Goal: Task Accomplishment & Management: Manage account settings

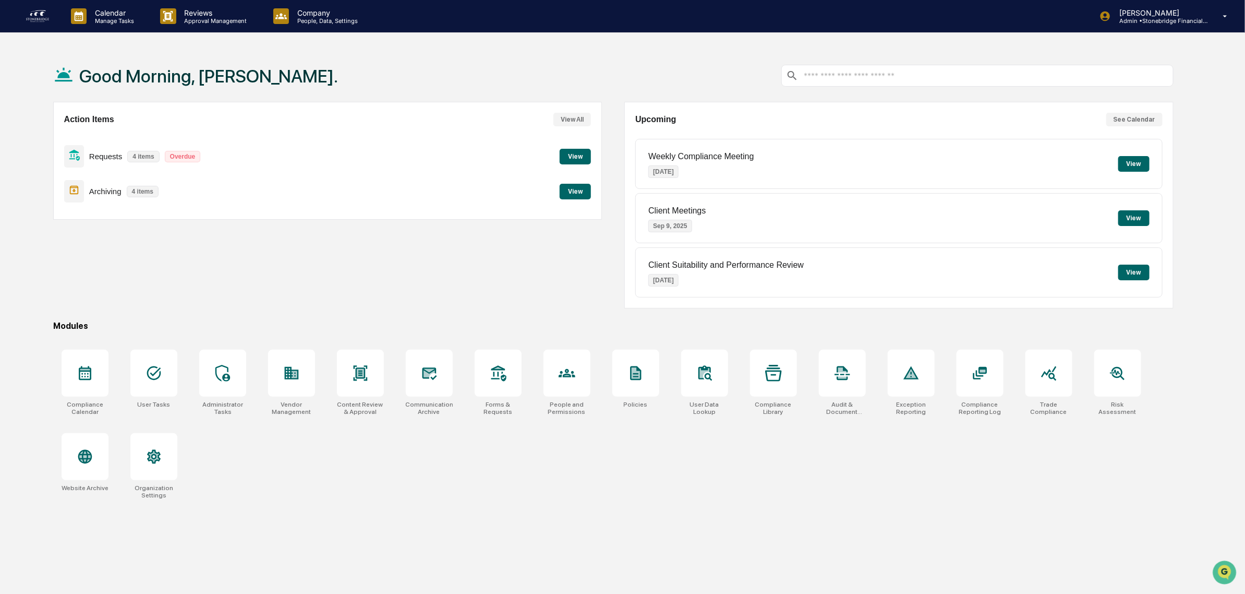
click at [573, 188] on button "View" at bounding box center [575, 192] width 31 height 16
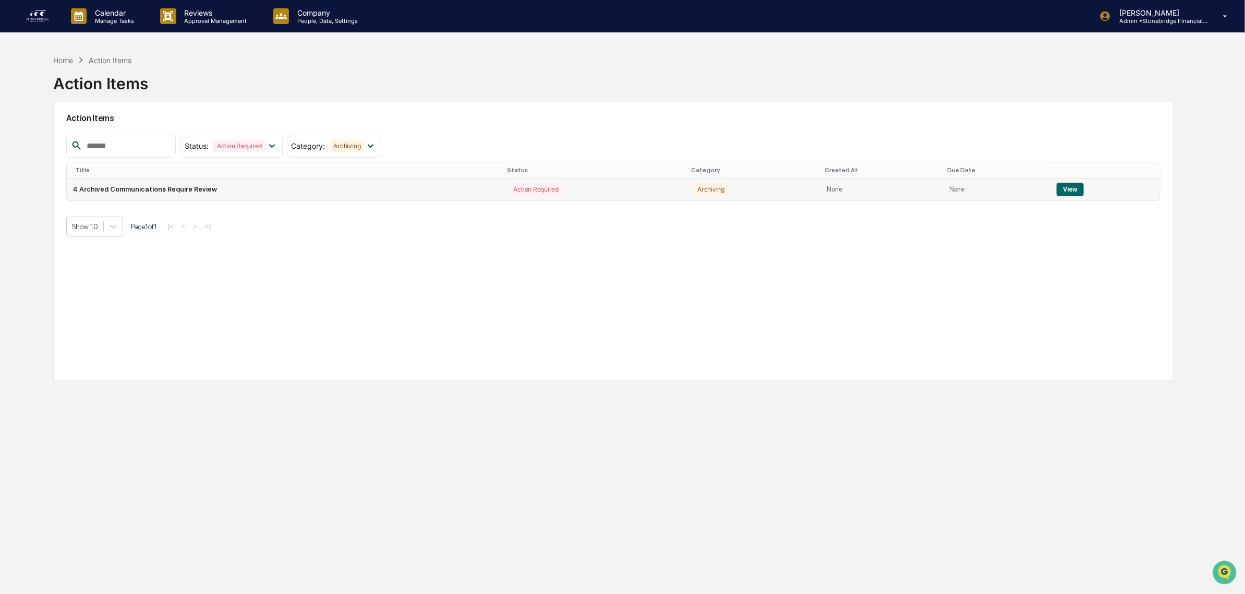
click at [1075, 190] on button "View" at bounding box center [1070, 190] width 27 height 14
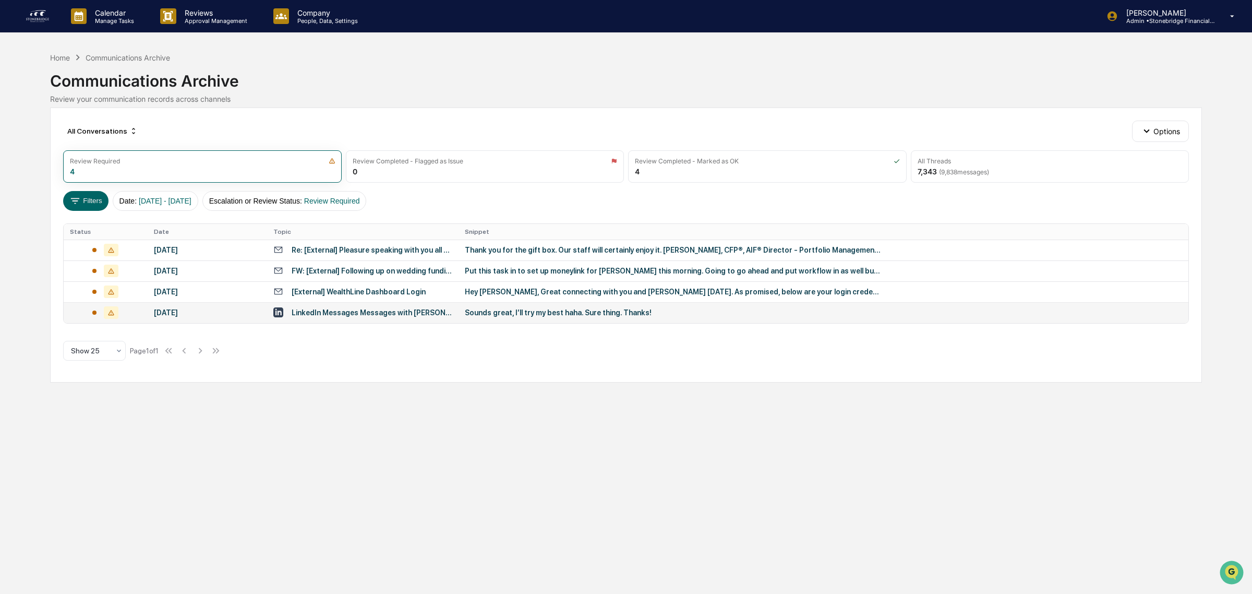
click at [353, 319] on td "LinkedIn Messages Messages with [PERSON_NAME], CFP®, [PERSON_NAME]" at bounding box center [362, 312] width 191 height 21
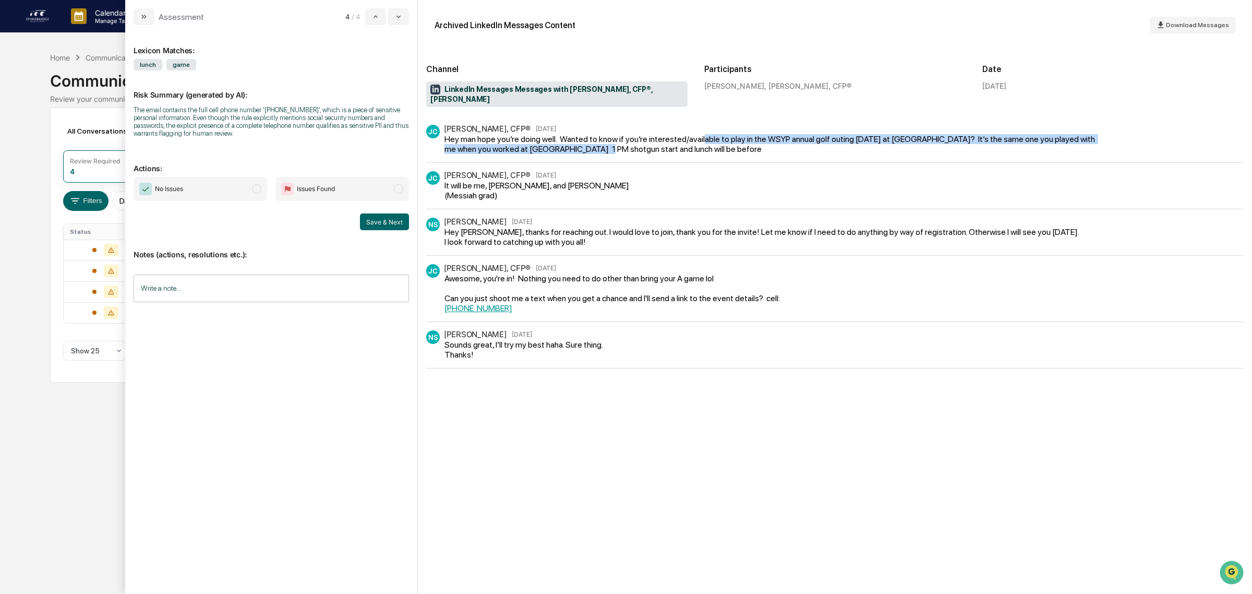
drag, startPoint x: 569, startPoint y: 138, endPoint x: 700, endPoint y: 129, distance: 131.8
click at [700, 134] on div "Hey man hope you’re doing well. Wanted to know if you’re interested/available t…" at bounding box center [771, 144] width 654 height 20
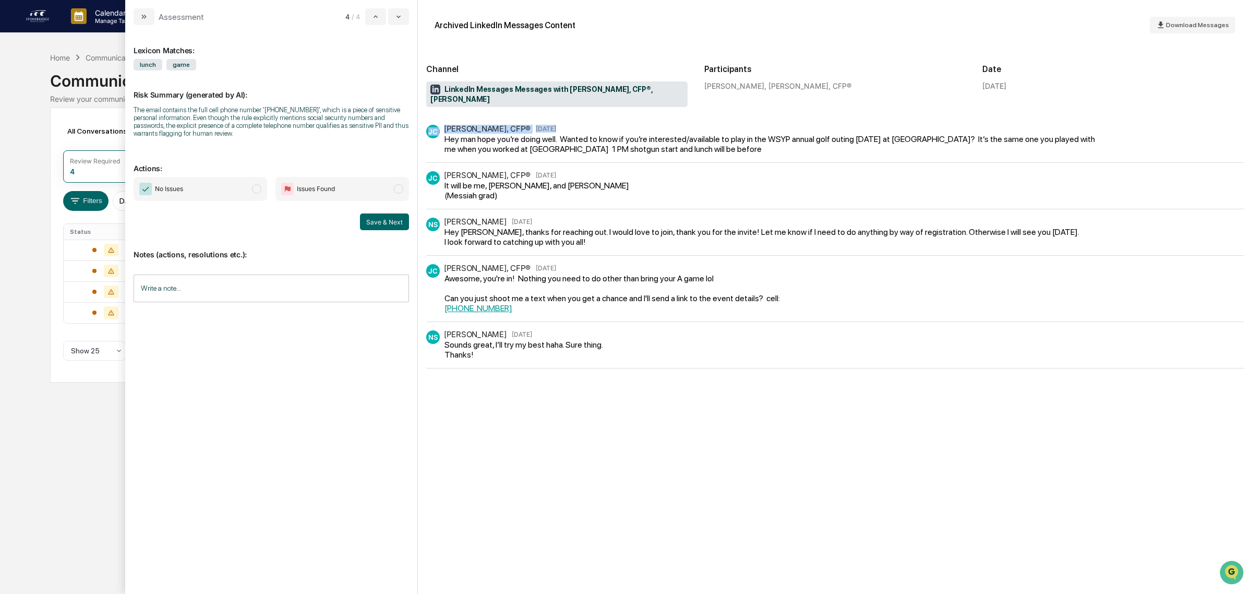
drag, startPoint x: 657, startPoint y: 123, endPoint x: 838, endPoint y: 149, distance: 182.4
click at [838, 149] on div "[PERSON_NAME], CFP® [DATE] Hey man hope you’re doing well. Wanted to know if yo…" at bounding box center [834, 144] width 817 height 38
drag, startPoint x: 535, startPoint y: 170, endPoint x: 543, endPoint y: 199, distance: 30.7
click at [543, 199] on div "[PERSON_NAME], CFP® [DATE] Hey man hope you’re doing well. Wanted to know if yo…" at bounding box center [834, 247] width 817 height 244
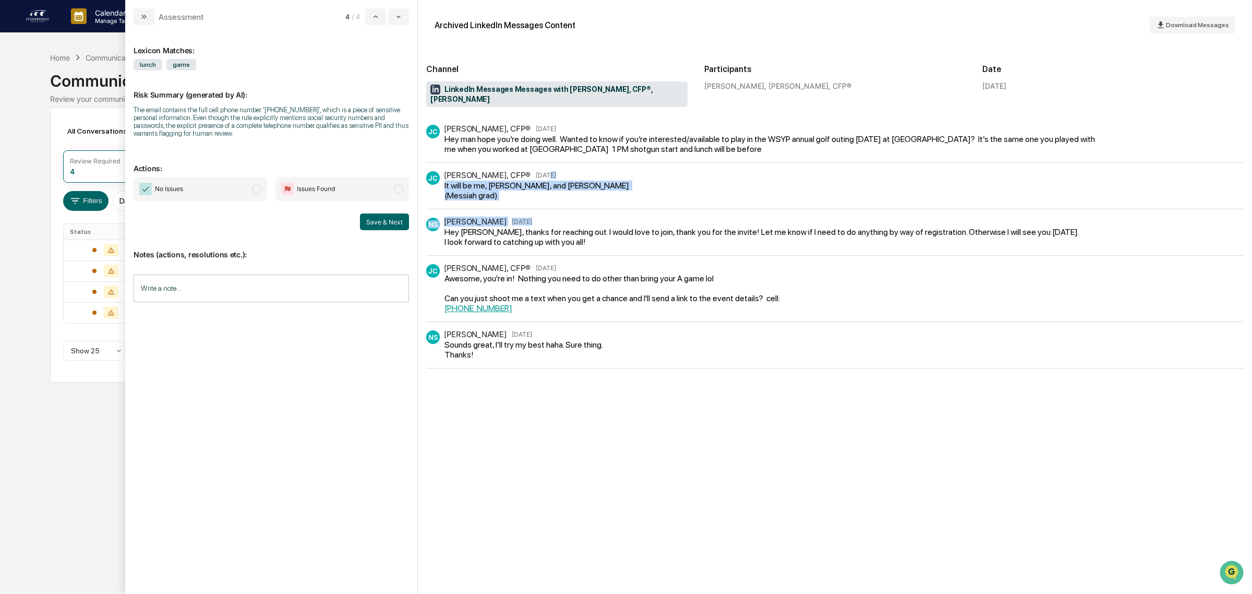
click at [543, 199] on div "[PERSON_NAME], CFP® [DATE] Hey man hope you’re doing well. Wanted to know if yo…" at bounding box center [834, 247] width 817 height 244
drag, startPoint x: 543, startPoint y: 199, endPoint x: 502, endPoint y: 179, distance: 45.0
click at [502, 179] on div "[PERSON_NAME], CFP® [DATE] Hey man hope you’re doing well. Wanted to know if yo…" at bounding box center [834, 247] width 817 height 244
click at [502, 180] on div "It will be me, [PERSON_NAME], and [PERSON_NAME] (Messiah grad)" at bounding box center [547, 190] width 206 height 20
drag, startPoint x: 489, startPoint y: 178, endPoint x: 543, endPoint y: 221, distance: 68.8
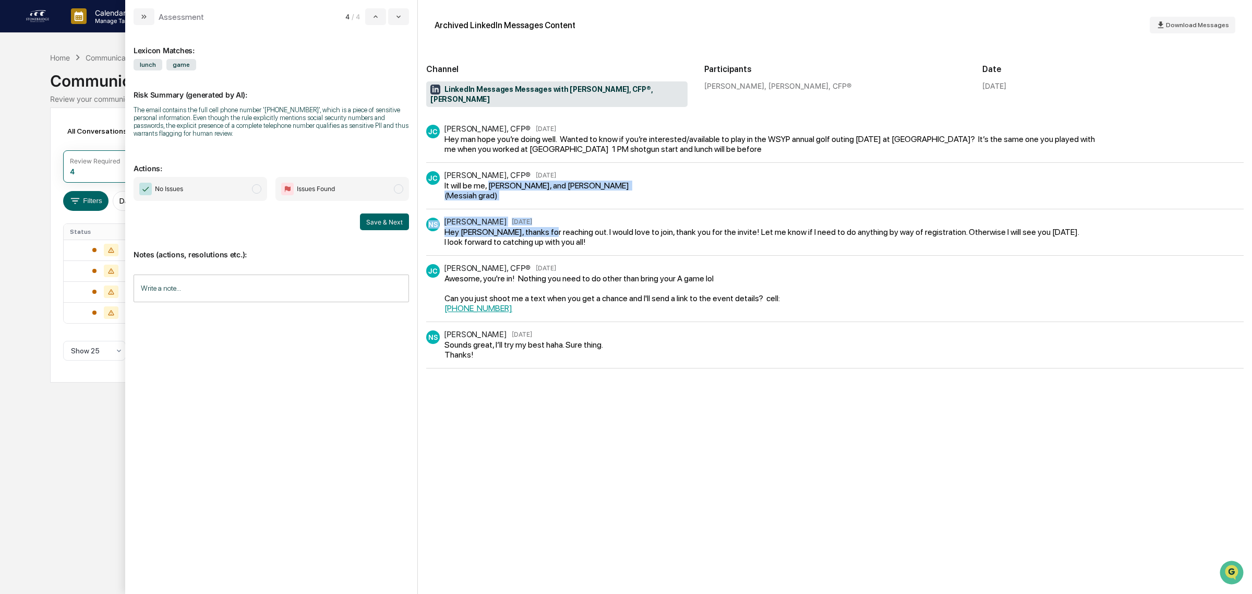
click at [543, 221] on div "[PERSON_NAME], CFP® [DATE] Hey man hope you’re doing well. Wanted to know if yo…" at bounding box center [834, 247] width 817 height 244
click at [543, 227] on div "Hey [PERSON_NAME], thanks for reaching out. I would love to join, thank you for…" at bounding box center [762, 237] width 636 height 20
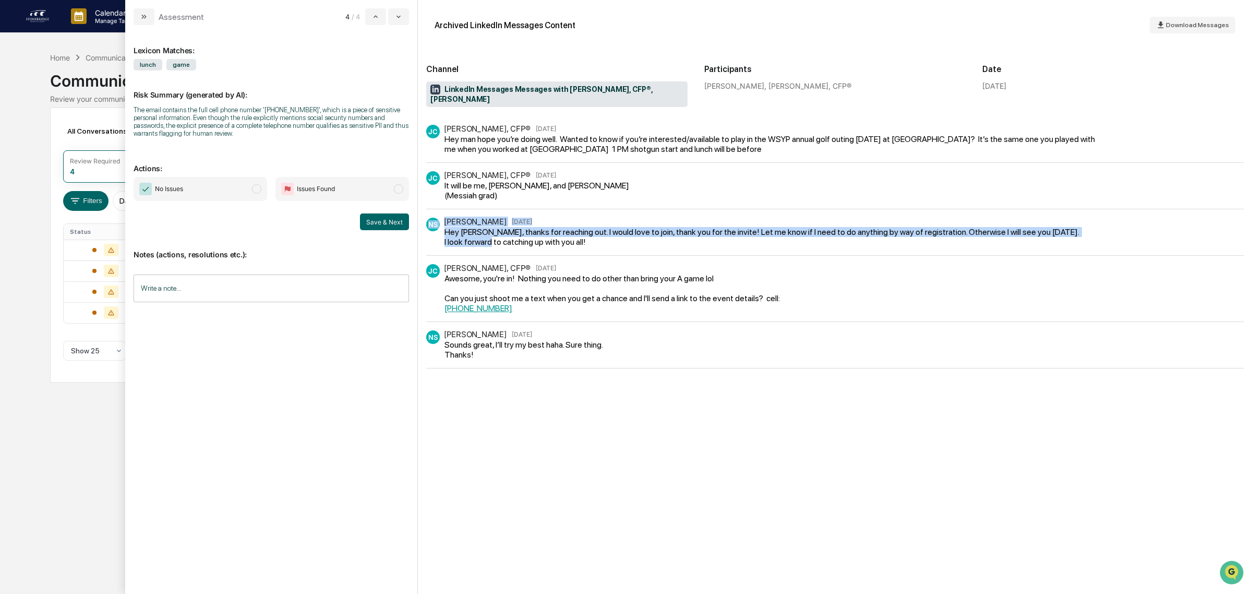
drag, startPoint x: 499, startPoint y: 228, endPoint x: 525, endPoint y: 238, distance: 27.9
click at [525, 238] on div "NS [PERSON_NAME] [DATE] Hey [PERSON_NAME], thanks for reaching out. I would lov…" at bounding box center [834, 237] width 817 height 38
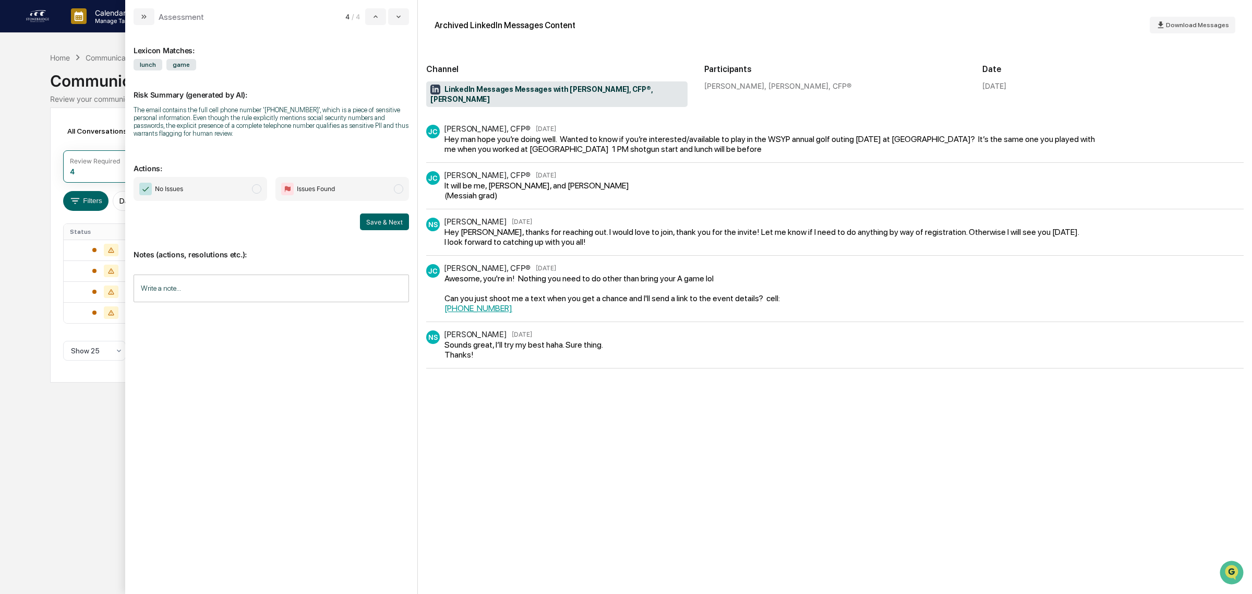
click at [525, 238] on div "NS [PERSON_NAME] [DATE] Hey [PERSON_NAME], thanks for reaching out. I would lov…" at bounding box center [834, 237] width 817 height 38
drag, startPoint x: 496, startPoint y: 222, endPoint x: 658, endPoint y: 239, distance: 162.6
click at [658, 239] on div "NS [PERSON_NAME] [DATE] Hey [PERSON_NAME], thanks for reaching out. I would lov…" at bounding box center [834, 237] width 817 height 38
drag, startPoint x: 658, startPoint y: 239, endPoint x: 551, endPoint y: 214, distance: 109.3
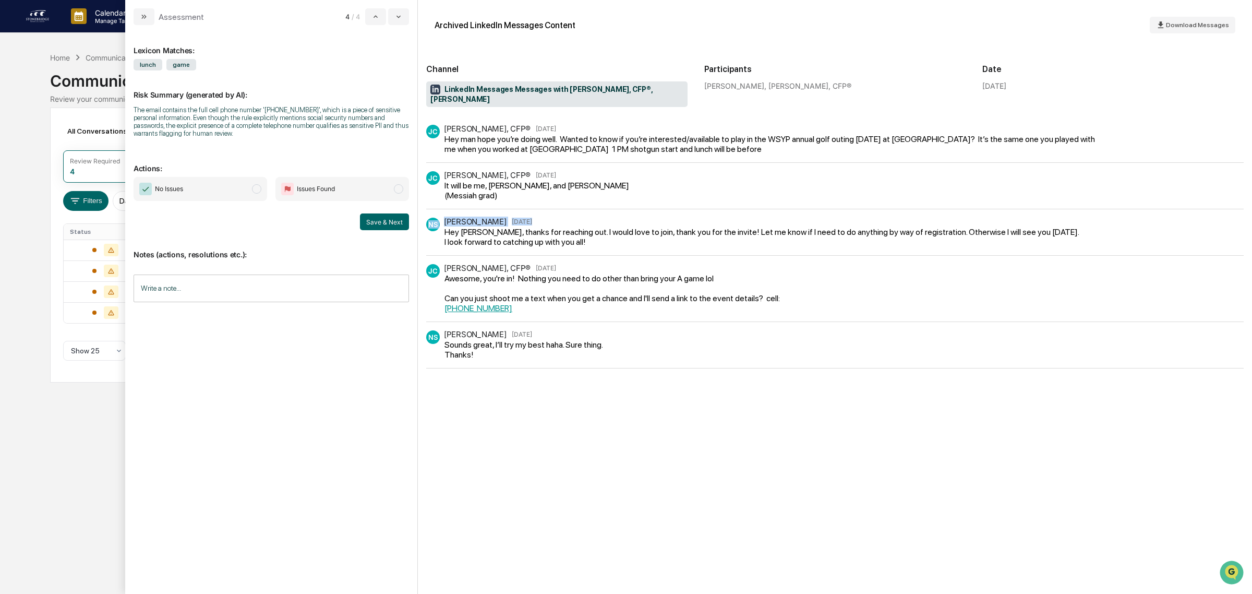
click at [551, 218] on div "NS [PERSON_NAME] [DATE] Hey [PERSON_NAME], thanks for reaching out. I would lov…" at bounding box center [834, 237] width 817 height 38
click at [551, 218] on div "NS [PERSON_NAME] [DATE]" at bounding box center [824, 225] width 796 height 14
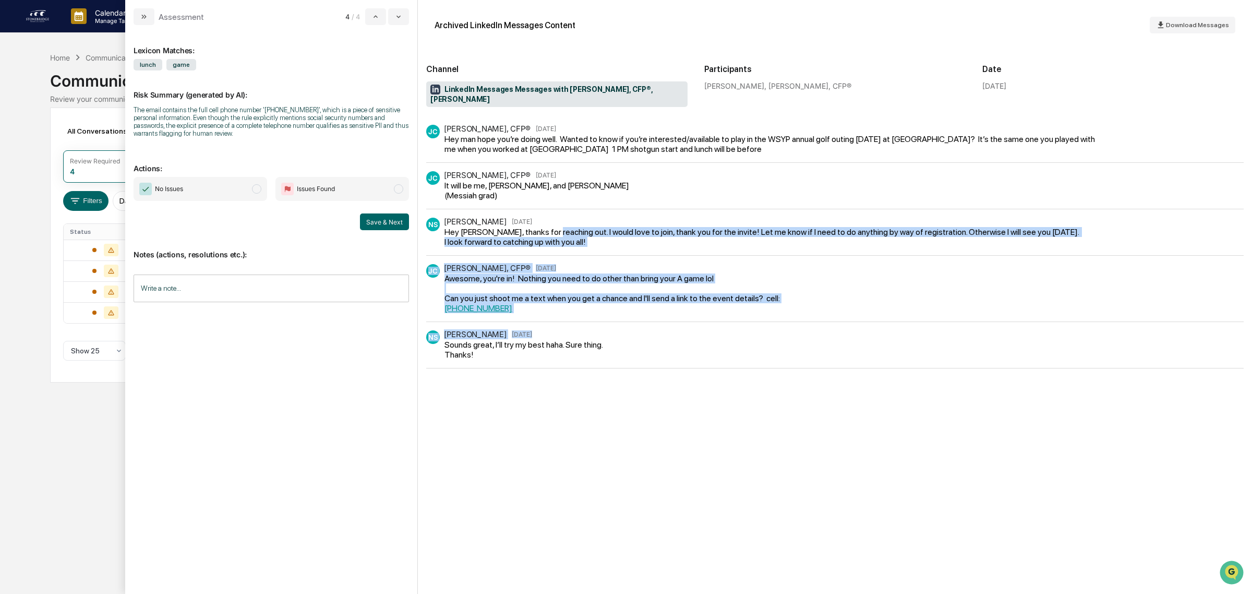
drag, startPoint x: 549, startPoint y: 232, endPoint x: 549, endPoint y: 318, distance: 86.1
click at [549, 318] on div "[PERSON_NAME], CFP® [DATE] Hey man hope you’re doing well. Wanted to know if yo…" at bounding box center [834, 247] width 817 height 244
click at [548, 330] on div "NS [PERSON_NAME] [DATE]" at bounding box center [529, 337] width 207 height 14
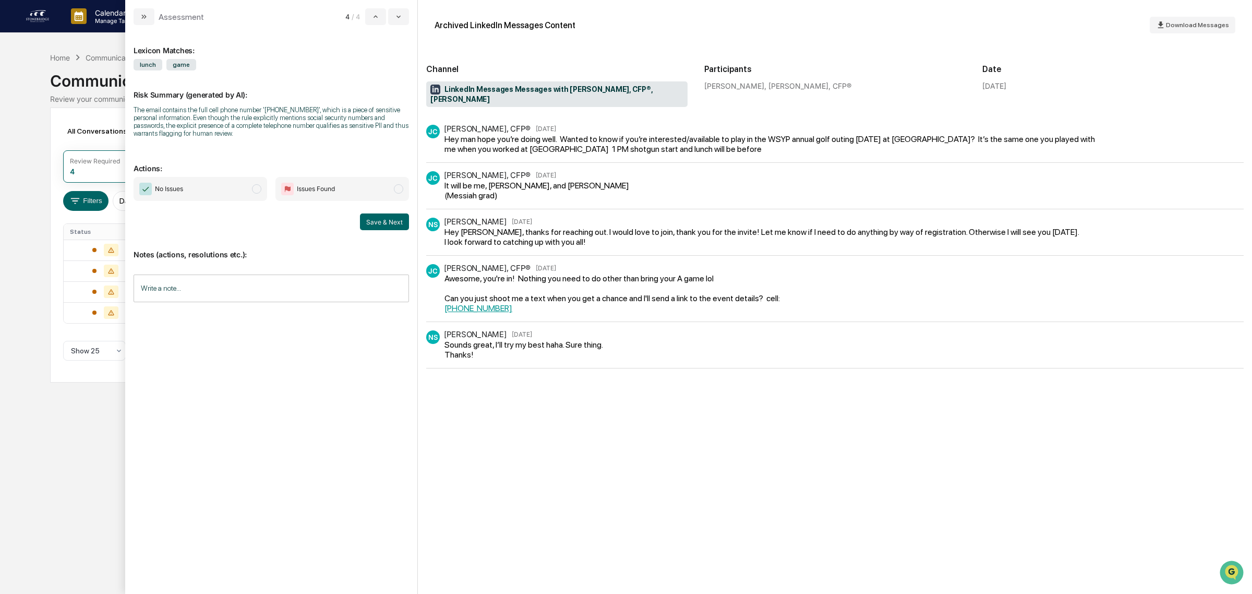
click at [544, 366] on div "[PERSON_NAME], CFP® [DATE] Hey man hope you’re doing well. Wanted to know if yo…" at bounding box center [834, 355] width 817 height 461
click at [183, 194] on span "No Issues" at bounding box center [169, 189] width 28 height 10
click at [398, 228] on button "Save & Next" at bounding box center [384, 221] width 49 height 17
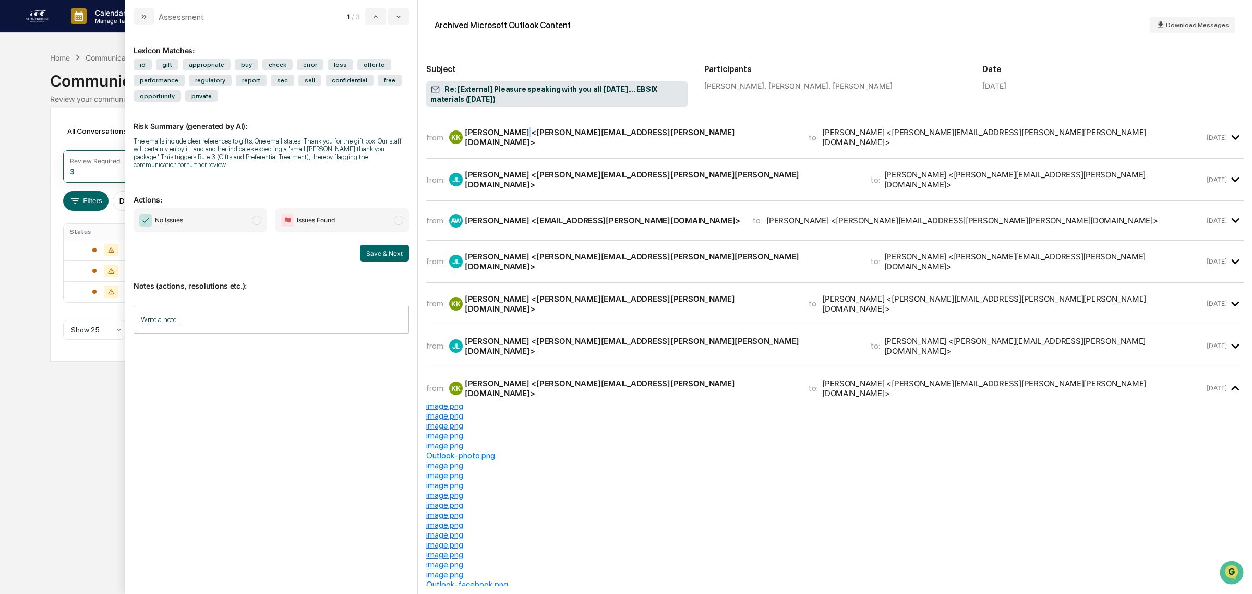
click at [516, 140] on div "[PERSON_NAME] <[PERSON_NAME][EMAIL_ADDRESS][PERSON_NAME][DOMAIN_NAME]>" at bounding box center [630, 137] width 331 height 20
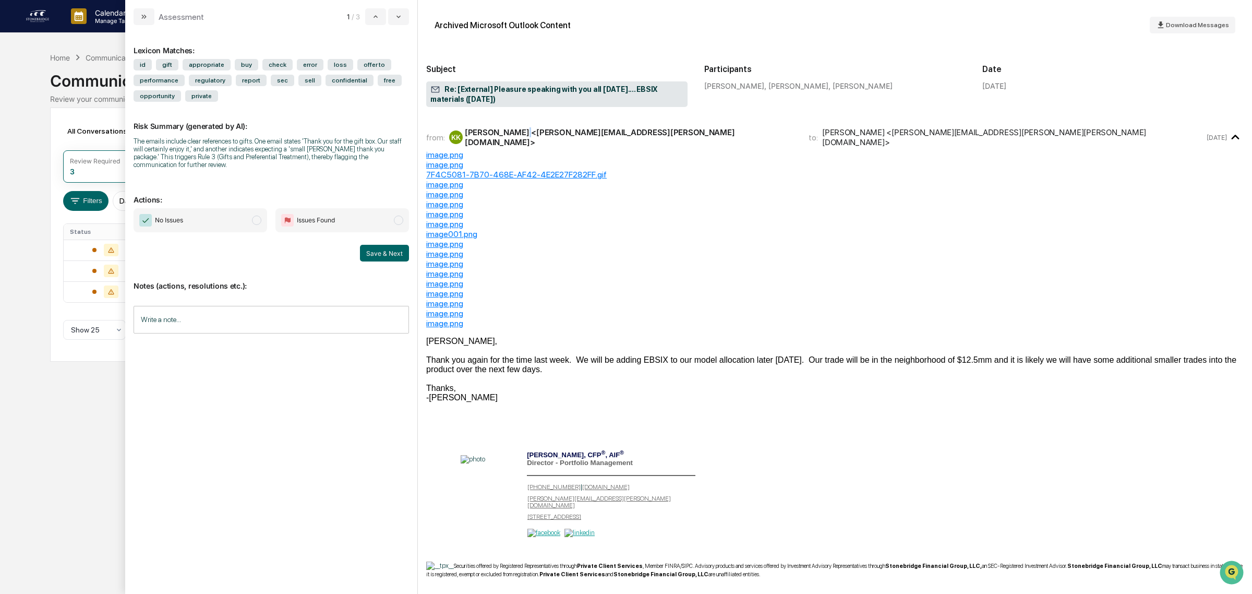
click at [516, 140] on div "[PERSON_NAME] <[PERSON_NAME][EMAIL_ADDRESS][PERSON_NAME][DOMAIN_NAME]>" at bounding box center [630, 137] width 331 height 20
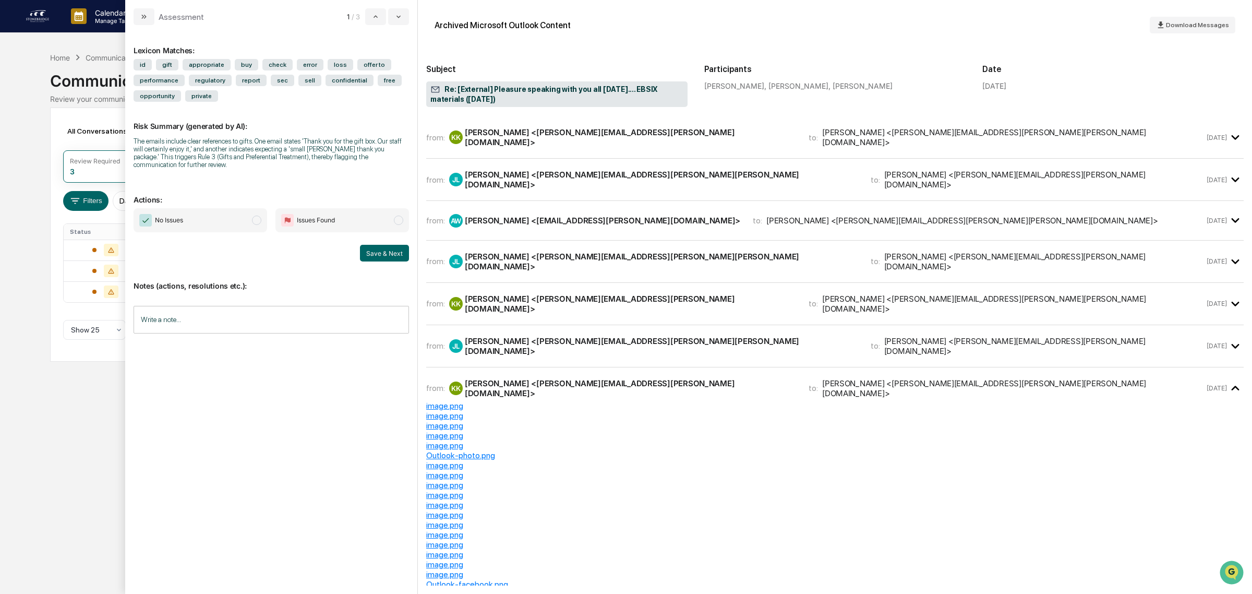
click at [505, 178] on div "[PERSON_NAME] <[PERSON_NAME][EMAIL_ADDRESS][PERSON_NAME][PERSON_NAME][DOMAIN_NA…" at bounding box center [661, 180] width 393 height 20
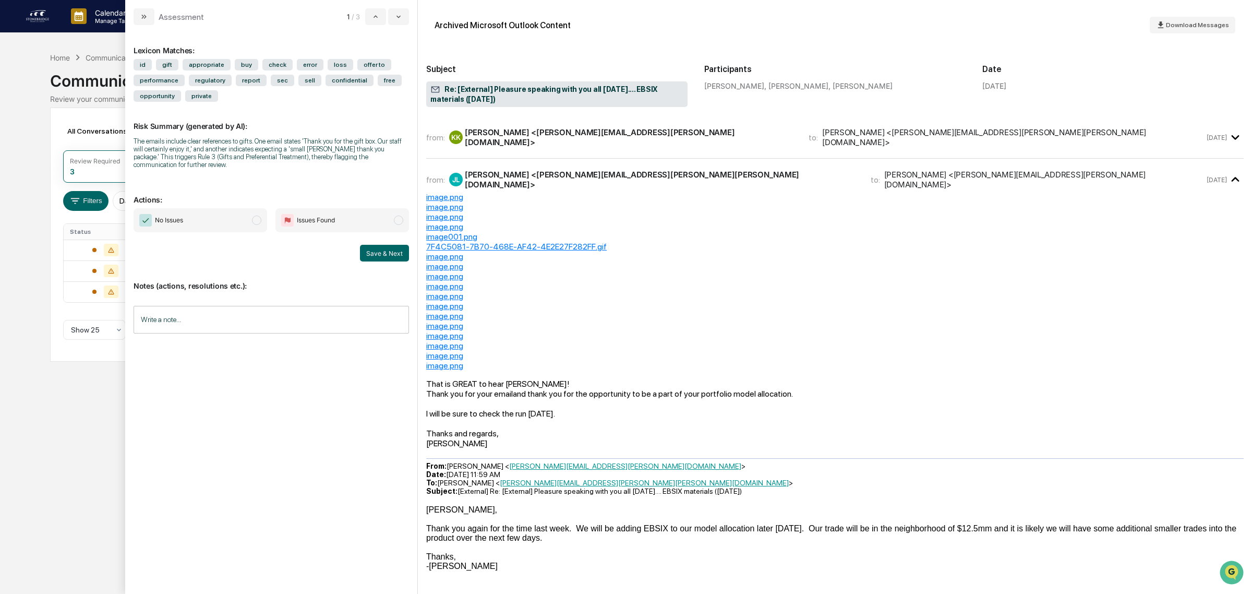
click at [528, 136] on div "[PERSON_NAME] <[PERSON_NAME][EMAIL_ADDRESS][PERSON_NAME][DOMAIN_NAME]>" at bounding box center [630, 137] width 331 height 20
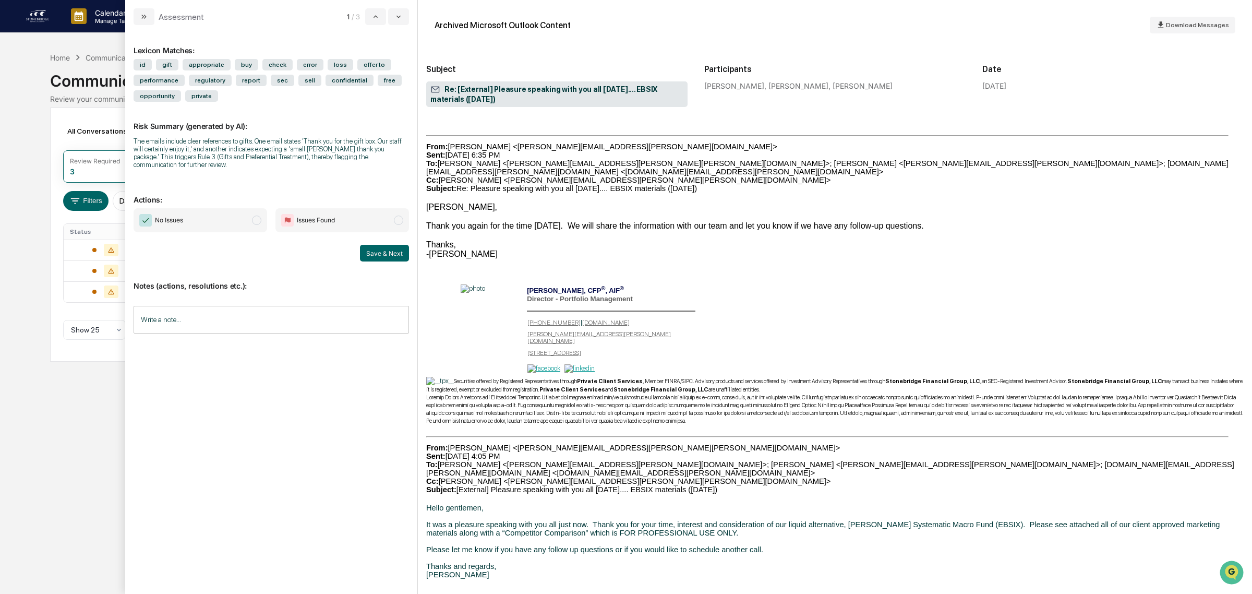
scroll to position [1761, 0]
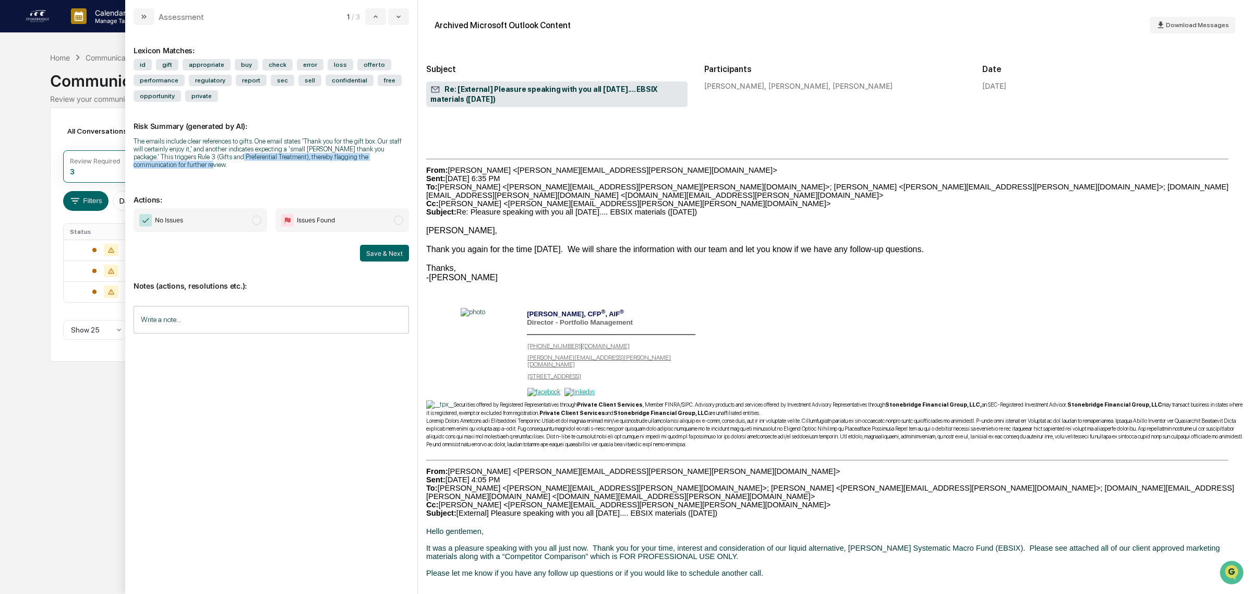
drag, startPoint x: 261, startPoint y: 149, endPoint x: 363, endPoint y: 175, distance: 105.1
click at [363, 175] on div "Risk Summary (generated by AI): The emails include clear references to gifts. O…" at bounding box center [271, 139] width 275 height 74
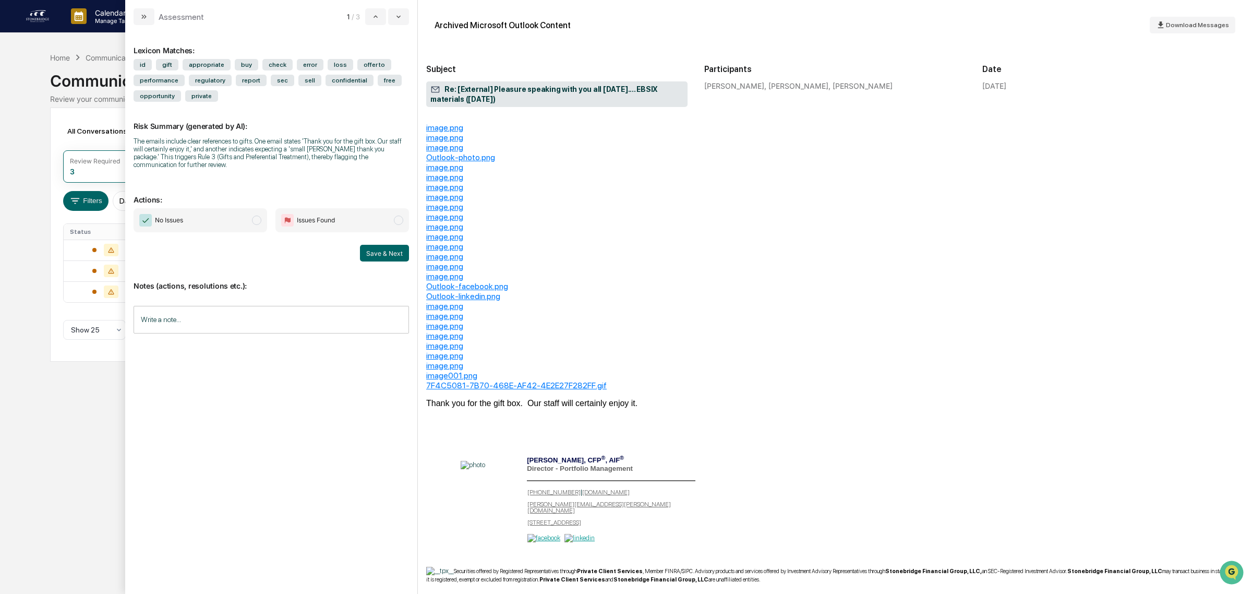
scroll to position [5347, 0]
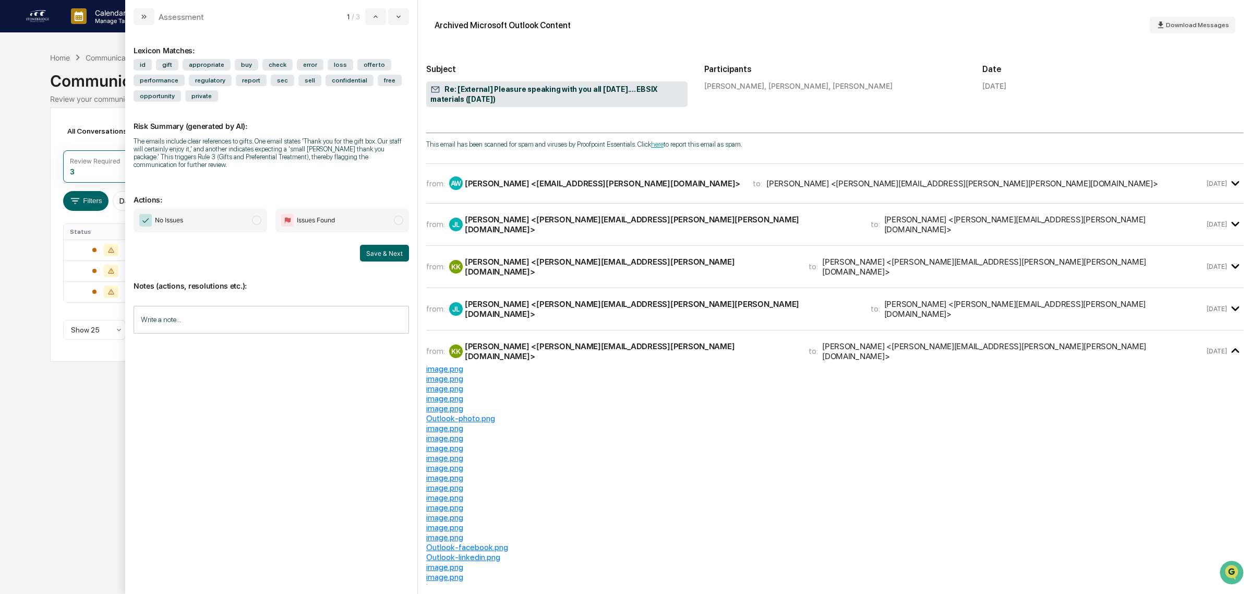
click at [595, 304] on div "from: [PERSON_NAME] <[PERSON_NAME][EMAIL_ADDRESS][PERSON_NAME][PERSON_NAME][DOM…" at bounding box center [834, 313] width 817 height 34
click at [593, 296] on div "from: [PERSON_NAME] <[PERSON_NAME][EMAIL_ADDRESS][PERSON_NAME][PERSON_NAME][DOM…" at bounding box center [834, 308] width 817 height 25
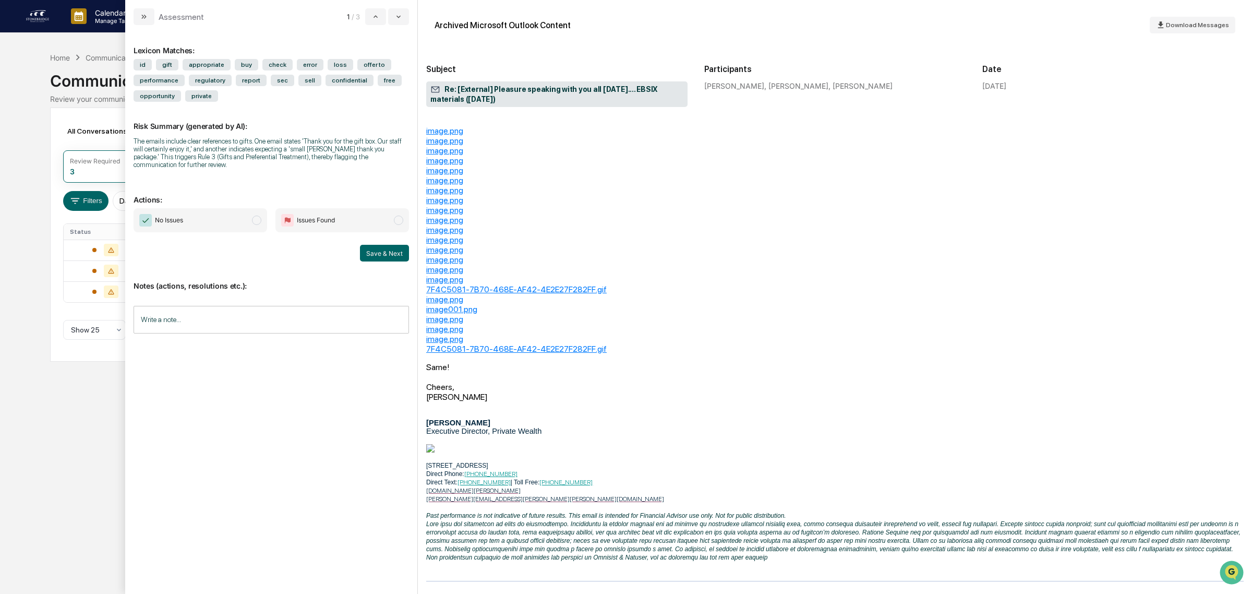
scroll to position [5282, 0]
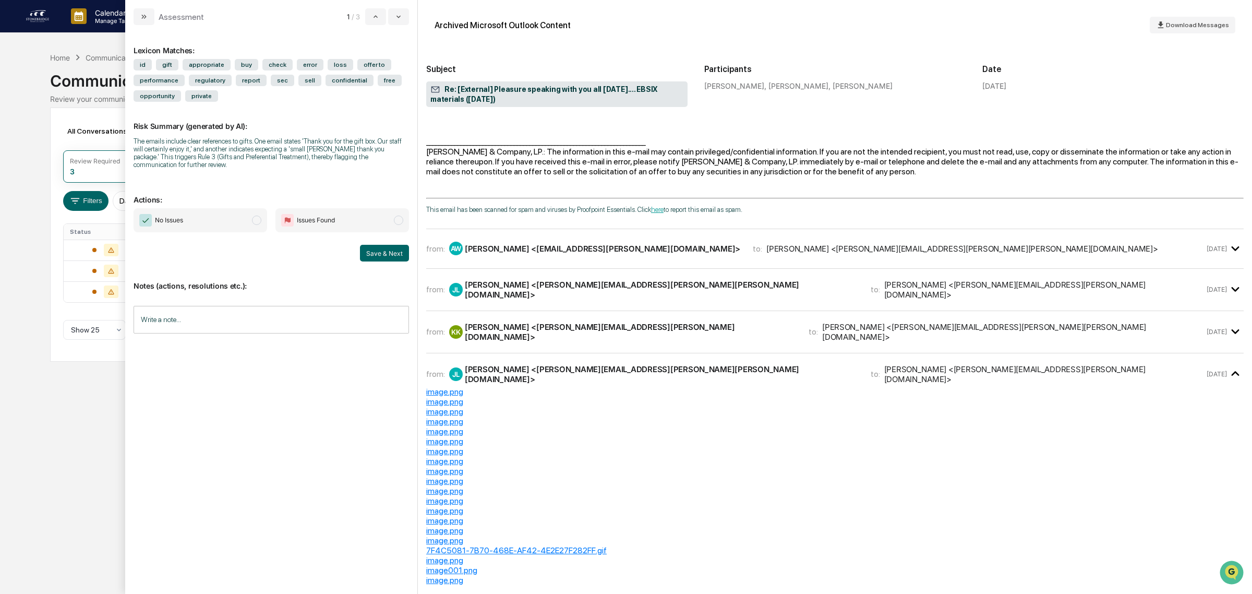
click at [533, 280] on div "[PERSON_NAME] <[PERSON_NAME][EMAIL_ADDRESS][PERSON_NAME][PERSON_NAME][DOMAIN_NA…" at bounding box center [661, 290] width 393 height 20
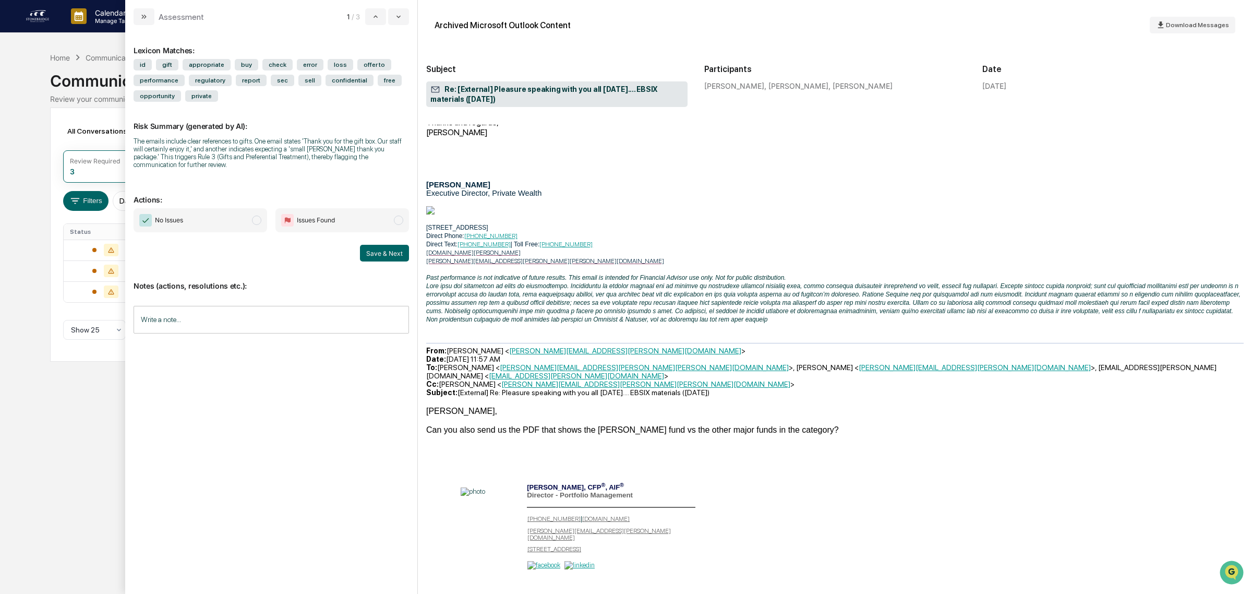
scroll to position [7303, 0]
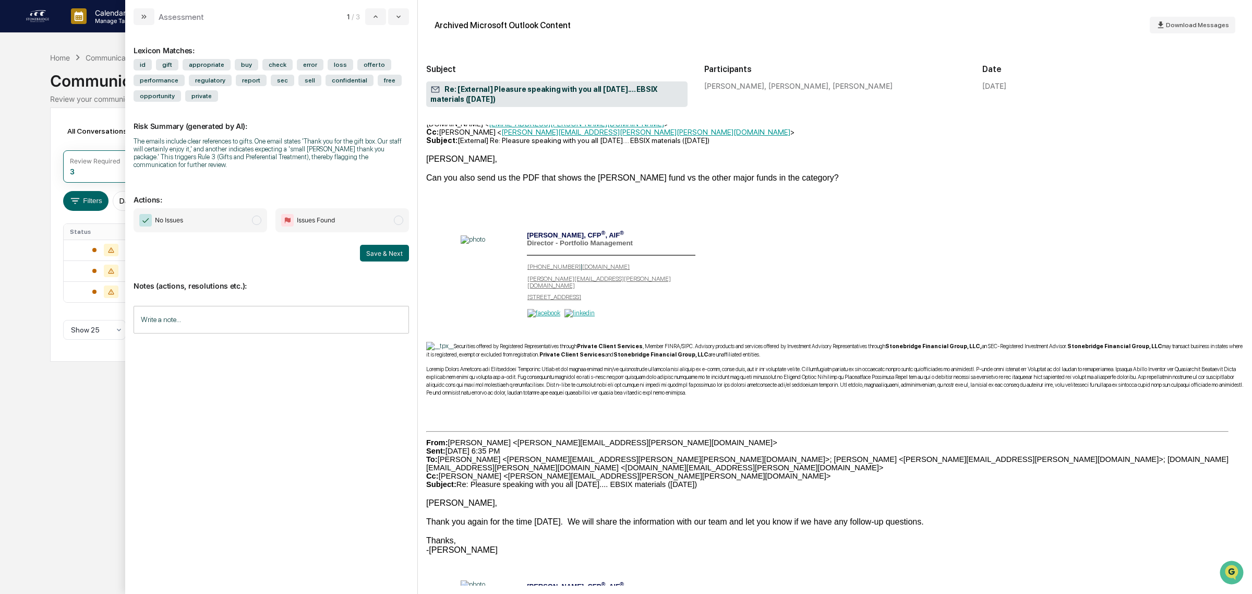
click at [327, 418] on div "Lexicon Matches: id gift appropriate buy check error loss offer to performance …" at bounding box center [271, 303] width 275 height 541
click at [283, 332] on input "Write a note..." at bounding box center [271, 320] width 275 height 28
drag, startPoint x: 183, startPoint y: 358, endPoint x: 98, endPoint y: 324, distance: 91.4
click at [98, 324] on body "Calendar Manage Tasks Reviews Approval Management Company People, Data, Setting…" at bounding box center [626, 297] width 1252 height 594
copy span "**********"
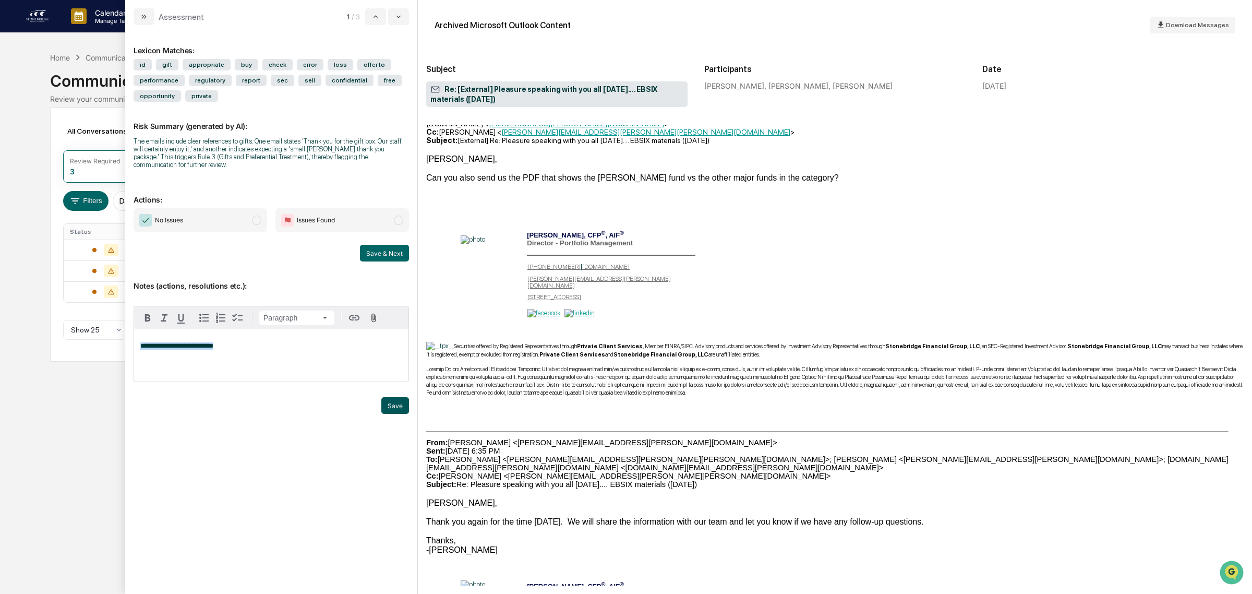
click at [395, 414] on button "Save" at bounding box center [395, 405] width 28 height 17
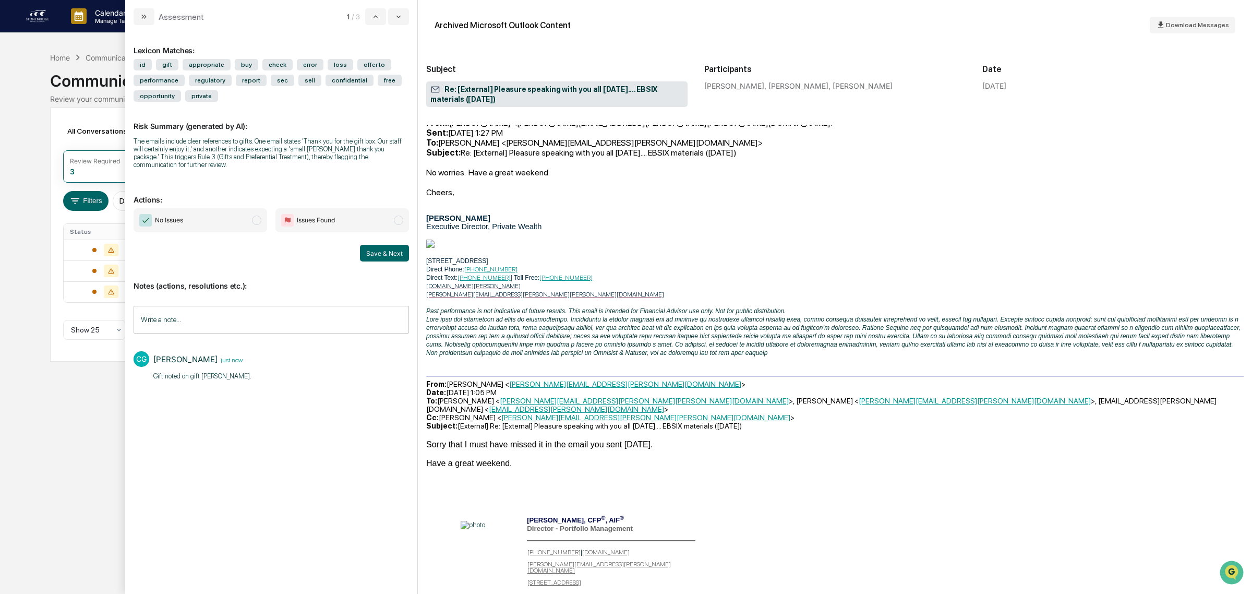
scroll to position [2934, 0]
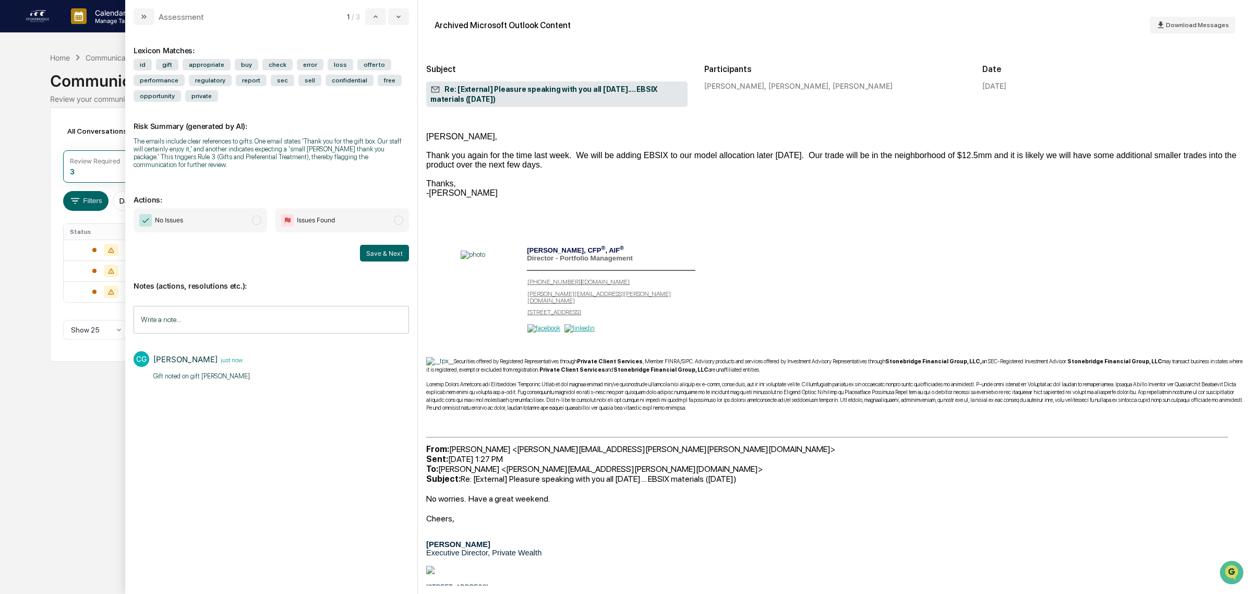
click at [92, 390] on div "Calendar Manage Tasks Reviews Approval Management Company People, Data, Setting…" at bounding box center [626, 297] width 1252 height 594
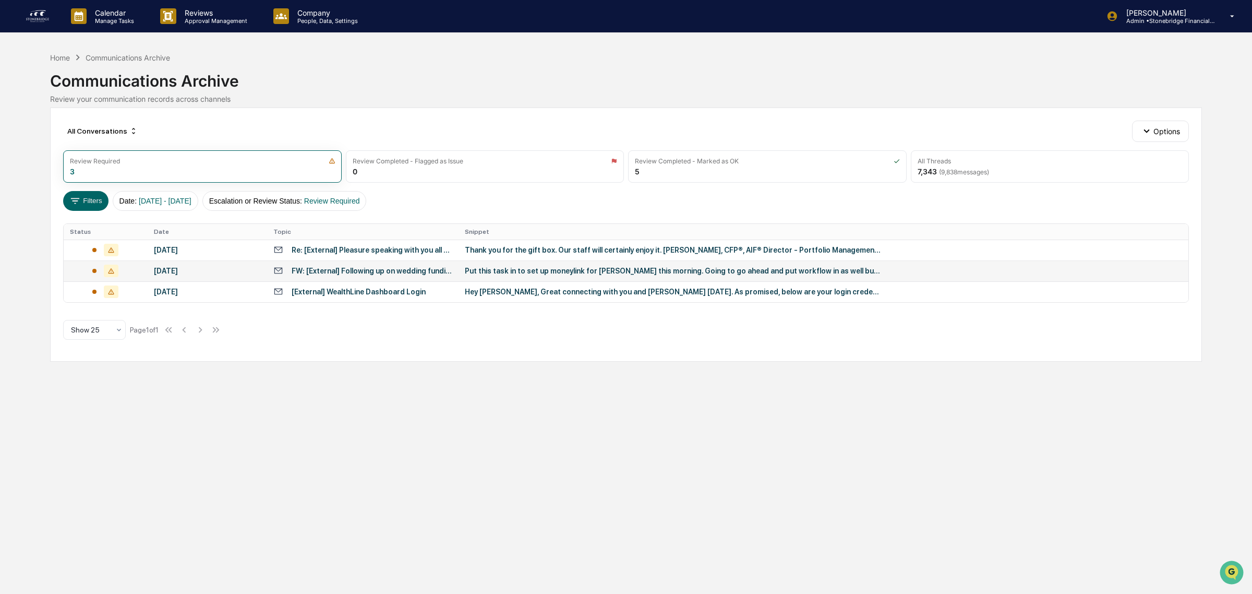
click at [373, 277] on td "FW: [External] Following up on wedding funding" at bounding box center [362, 270] width 191 height 21
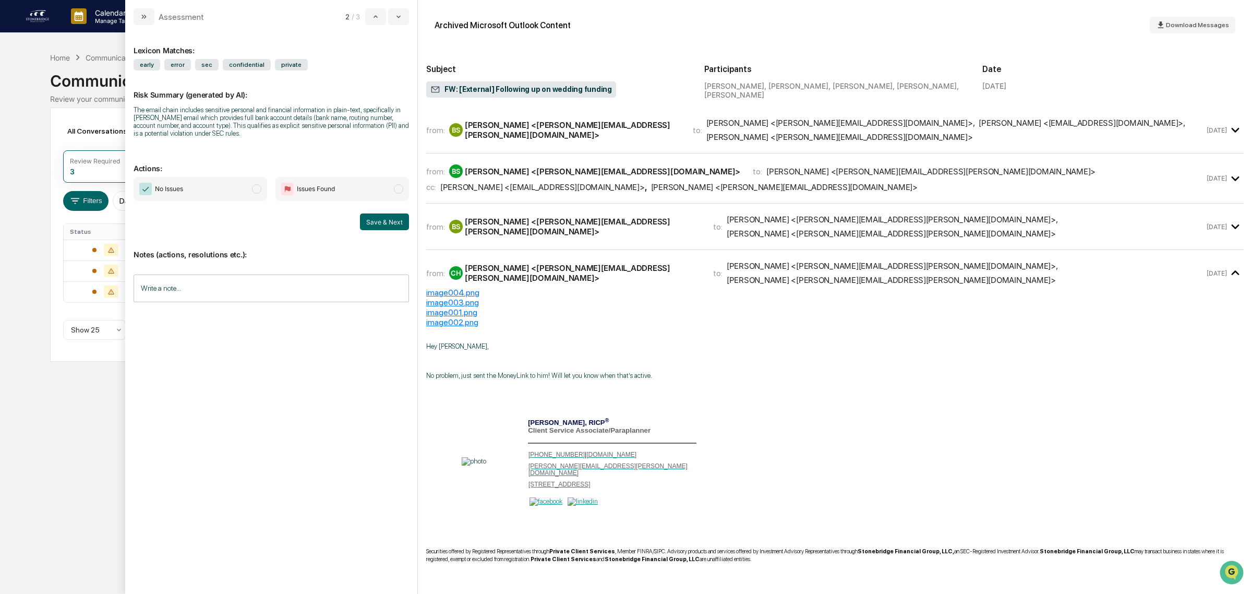
drag, startPoint x: 201, startPoint y: 103, endPoint x: 280, endPoint y: 139, distance: 86.6
click at [280, 139] on div "Risk Summary (generated by AI): The email chain includes sensitive personal and…" at bounding box center [271, 107] width 275 height 74
click at [280, 137] on div "The email chain includes sensitive personal and financial information in plain-…" at bounding box center [271, 121] width 275 height 31
drag, startPoint x: 280, startPoint y: 139, endPoint x: 278, endPoint y: 115, distance: 24.1
click at [278, 115] on div "The email chain includes sensitive personal and financial information in plain-…" at bounding box center [271, 121] width 275 height 31
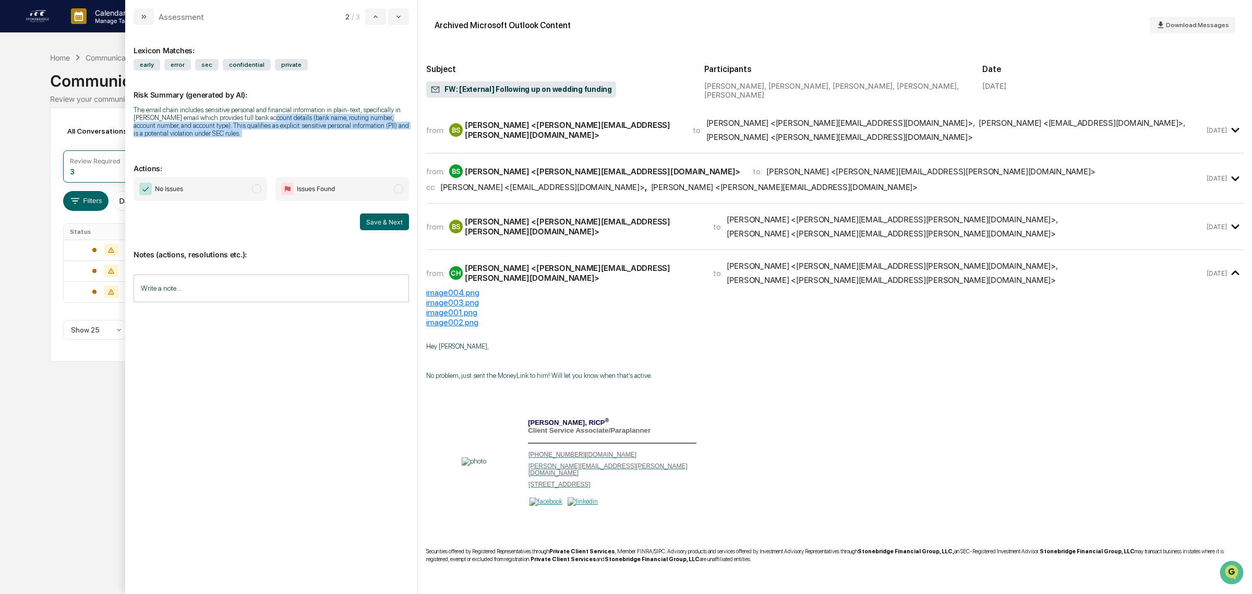
click at [278, 115] on div "The email chain includes sensitive personal and financial information in plain-…" at bounding box center [271, 121] width 275 height 31
drag, startPoint x: 284, startPoint y: 102, endPoint x: 299, endPoint y: 154, distance: 54.2
click at [299, 154] on div "Lexicon Matches: early error sec confidential private Risk Summary (generated b…" at bounding box center [271, 303] width 275 height 541
click at [299, 154] on p "Actions:" at bounding box center [271, 161] width 275 height 21
drag, startPoint x: 149, startPoint y: 124, endPoint x: 225, endPoint y: 149, distance: 80.3
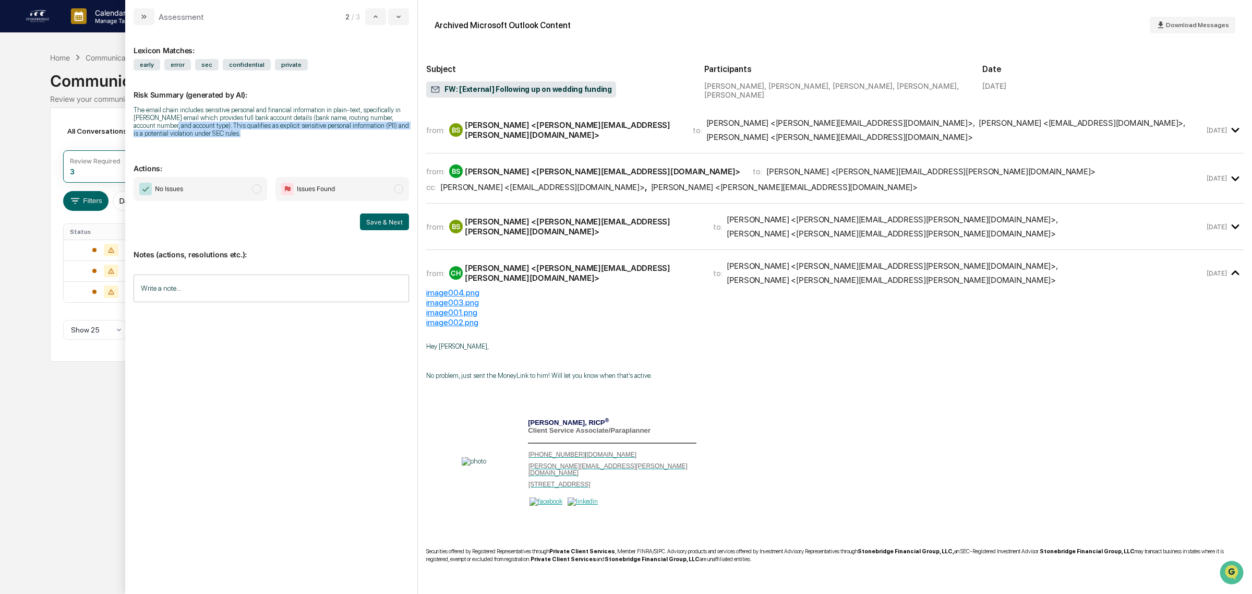
click at [225, 149] on div "Lexicon Matches: early error sec confidential private Risk Summary (generated b…" at bounding box center [271, 303] width 275 height 541
drag, startPoint x: 236, startPoint y: 116, endPoint x: 282, endPoint y: 147, distance: 55.7
click at [282, 147] on div "Lexicon Matches: early error sec confidential private Risk Summary (generated b…" at bounding box center [271, 303] width 275 height 541
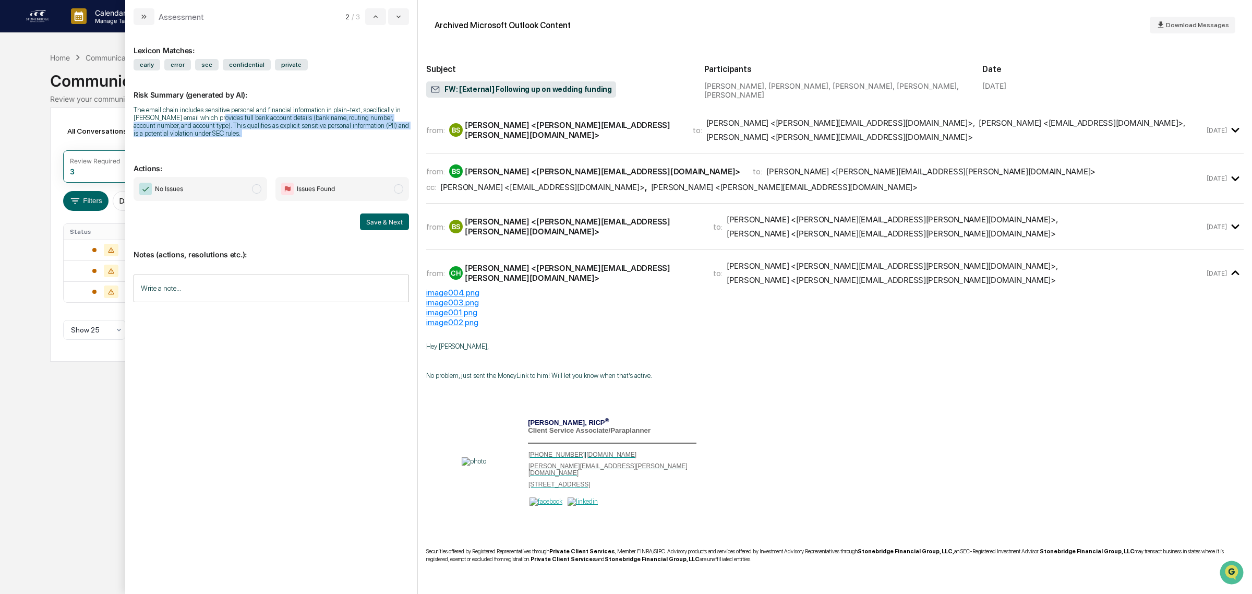
drag, startPoint x: 282, startPoint y: 147, endPoint x: 231, endPoint y: 116, distance: 60.4
click at [231, 116] on div "Lexicon Matches: early error sec confidential private Risk Summary (generated b…" at bounding box center [271, 303] width 275 height 541
click at [231, 116] on div "The email chain includes sensitive personal and financial information in plain-…" at bounding box center [271, 121] width 275 height 31
click at [639, 128] on div "[PERSON_NAME] <[PERSON_NAME][EMAIL_ADDRESS][PERSON_NAME][DOMAIN_NAME]>" at bounding box center [572, 130] width 215 height 20
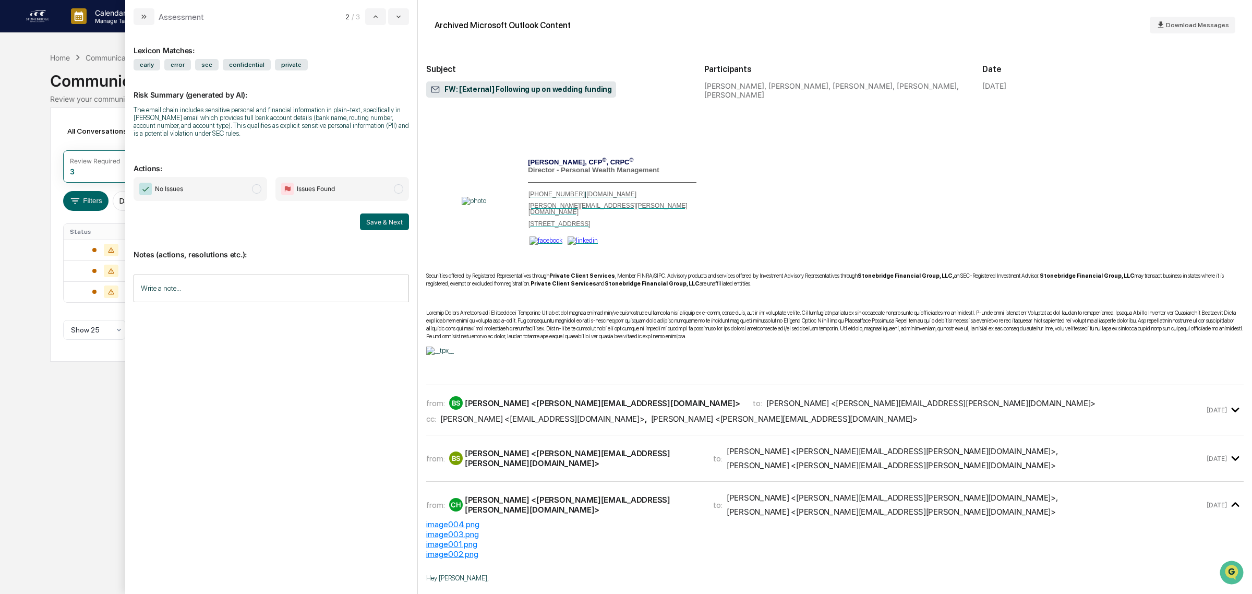
scroll to position [326, 0]
click at [581, 395] on div "from: BS [PERSON_NAME] <[PERSON_NAME][EMAIL_ADDRESS][DOMAIN_NAME]> to: [PERSON_…" at bounding box center [815, 409] width 778 height 28
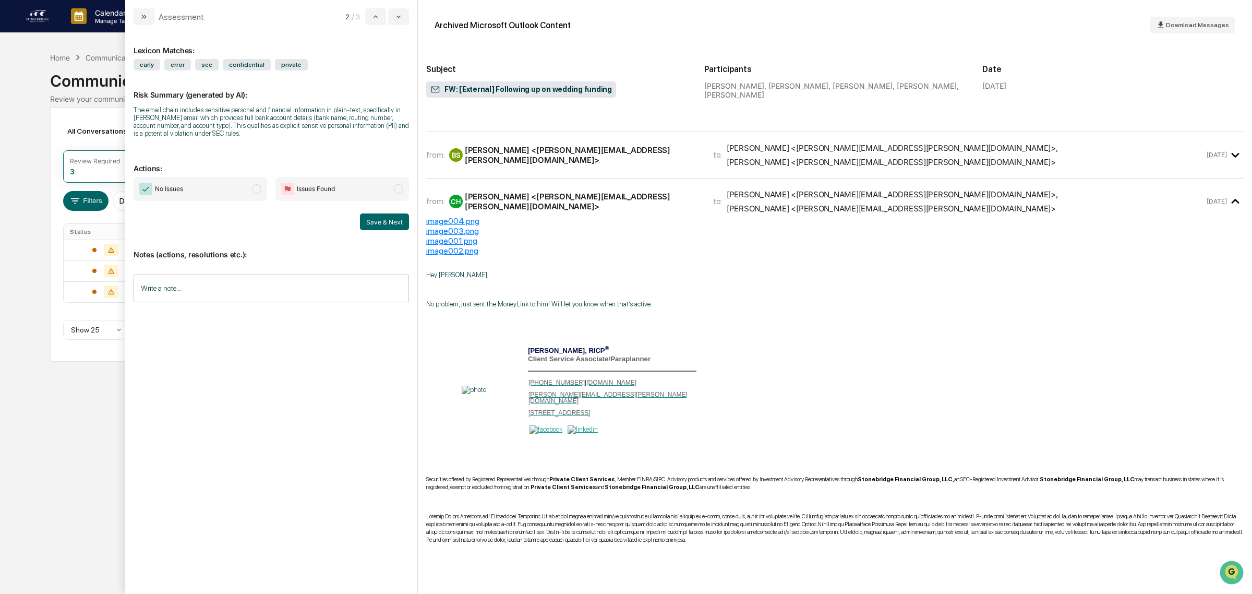
scroll to position [1109, 0]
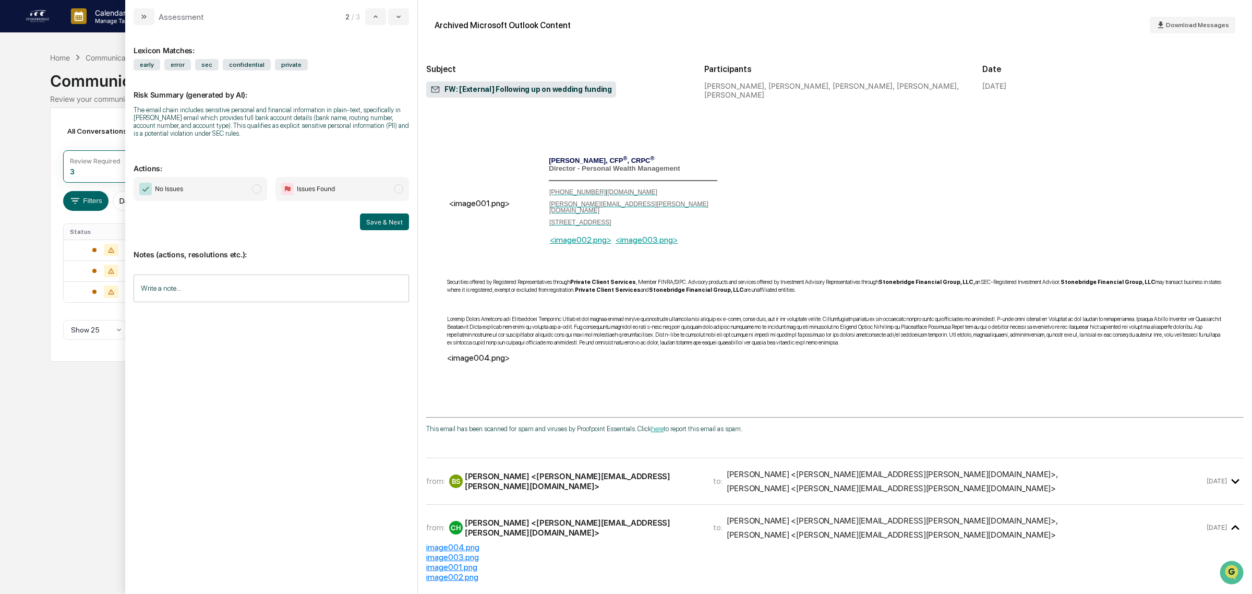
click at [520, 471] on div "[PERSON_NAME] <[PERSON_NAME][EMAIL_ADDRESS][PERSON_NAME][DOMAIN_NAME]>" at bounding box center [583, 481] width 236 height 20
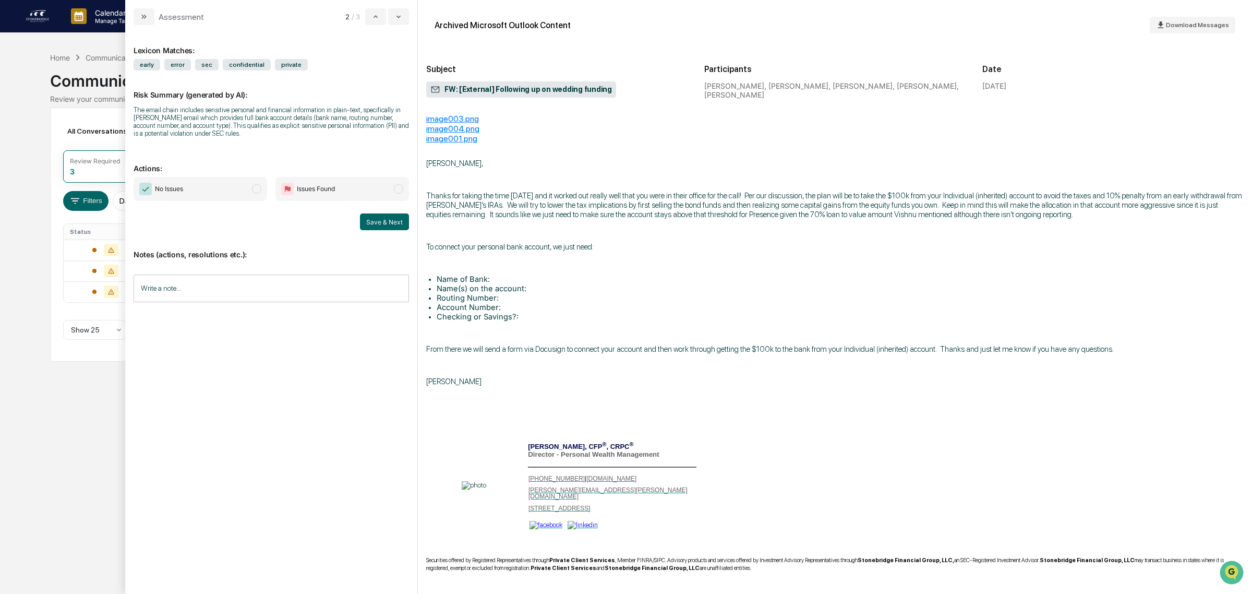
scroll to position [0, 0]
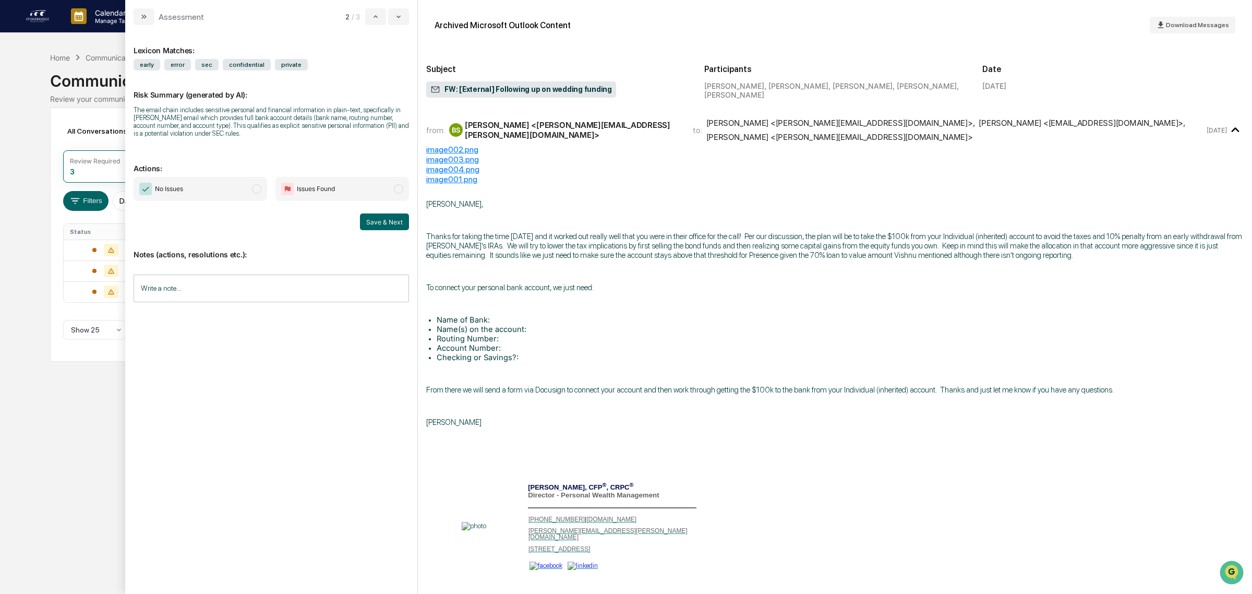
drag, startPoint x: 619, startPoint y: 277, endPoint x: 669, endPoint y: 188, distance: 101.8
click at [677, 184] on div "[PERSON_NAME], Thanks for taking the time [DATE] and it worked out really well …" at bounding box center [834, 439] width 817 height 510
click at [268, 300] on input "Write a note..." at bounding box center [271, 288] width 275 height 28
click at [392, 377] on button "Save" at bounding box center [395, 374] width 28 height 17
click at [394, 188] on span "modal" at bounding box center [398, 188] width 9 height 9
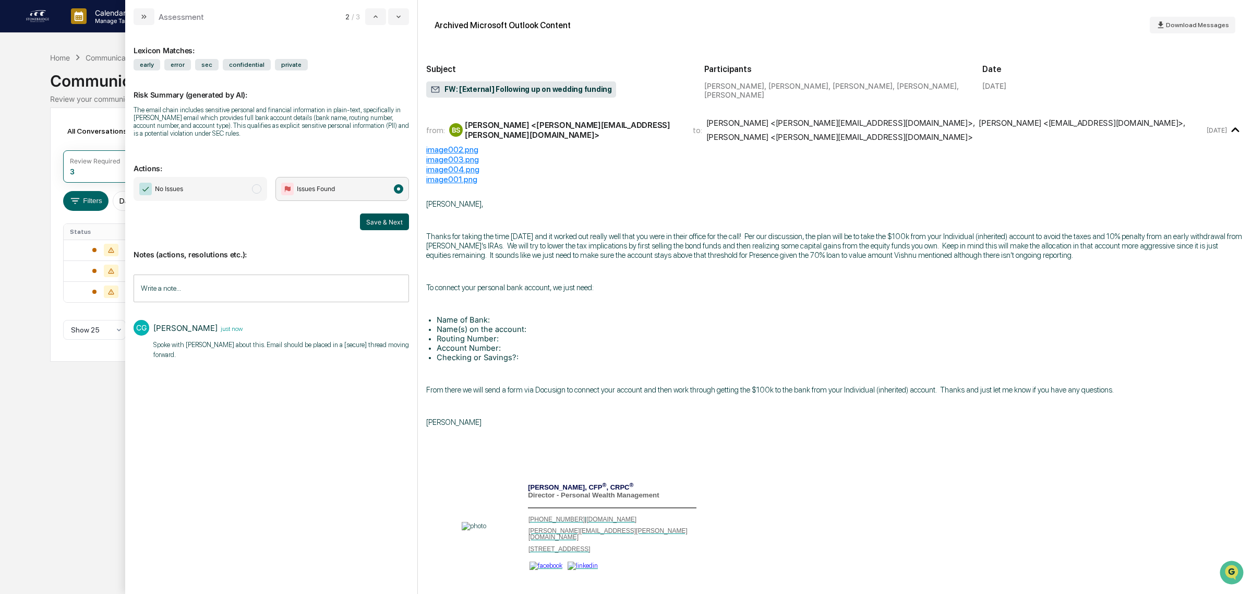
click at [404, 230] on button "Save & Next" at bounding box center [384, 221] width 49 height 17
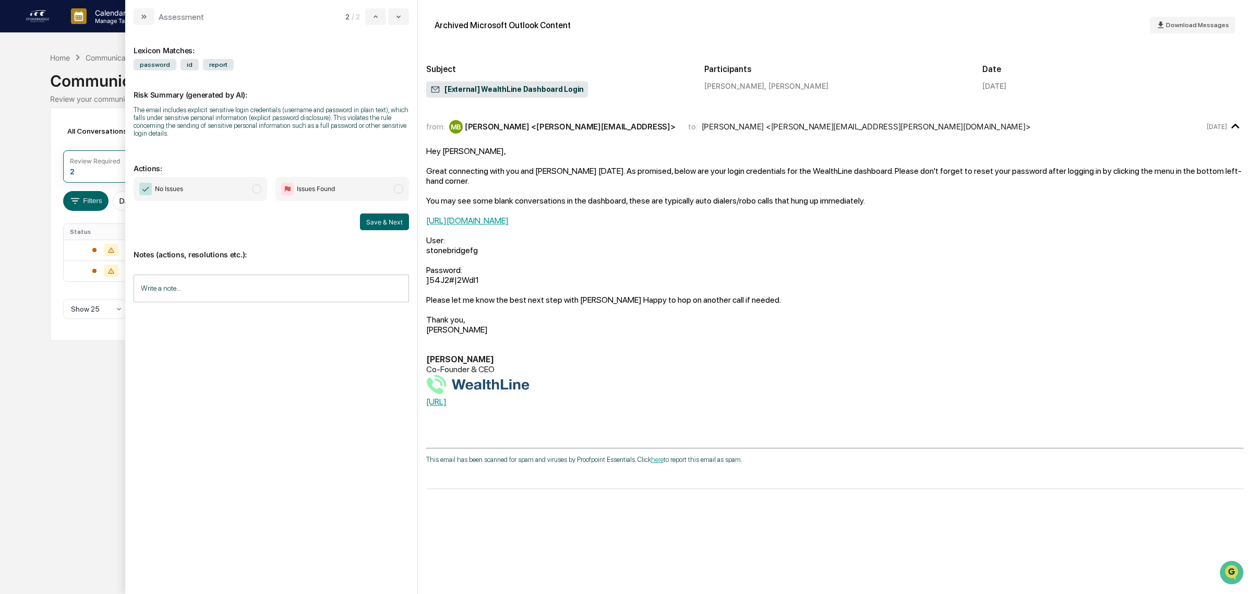
drag, startPoint x: 463, startPoint y: 152, endPoint x: 653, endPoint y: 210, distance: 198.0
click at [653, 210] on div "Hey [PERSON_NAME], Great connecting with you and [PERSON_NAME] [DATE]. As promi…" at bounding box center [834, 245] width 817 height 198
click at [653, 215] on div "[URL][DOMAIN_NAME]" at bounding box center [834, 220] width 817 height 10
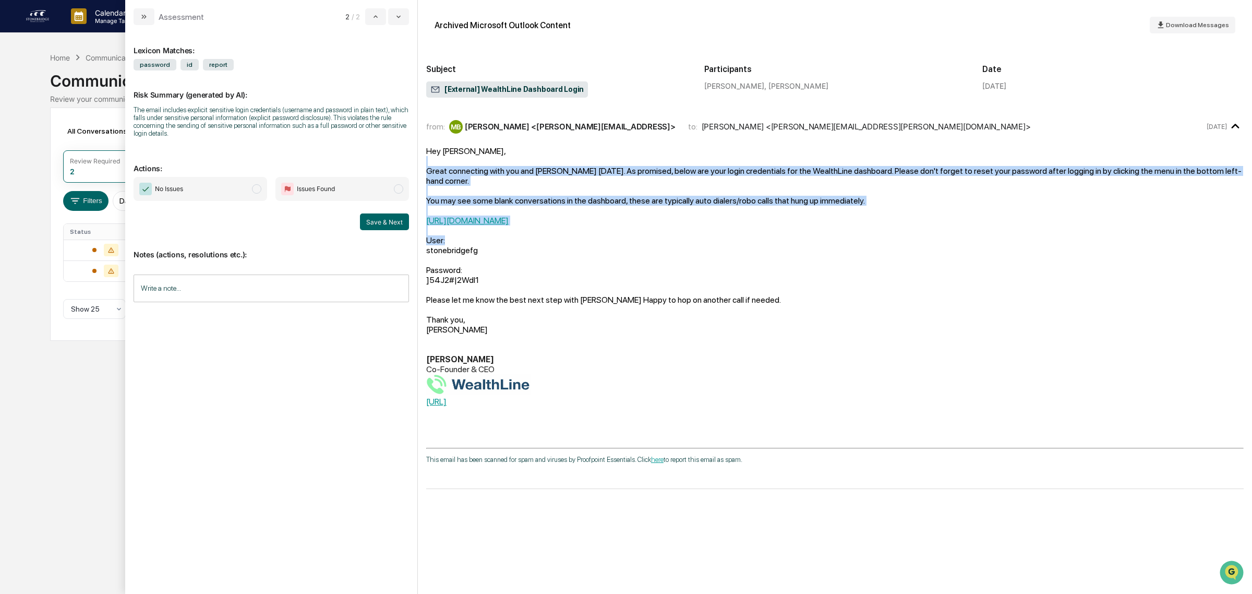
drag, startPoint x: 675, startPoint y: 224, endPoint x: 676, endPoint y: 164, distance: 60.0
click at [676, 164] on div "Hey [PERSON_NAME], Great connecting with you and [PERSON_NAME] [DATE]. As promi…" at bounding box center [834, 245] width 817 height 198
click at [676, 164] on div "modal" at bounding box center [834, 161] width 817 height 10
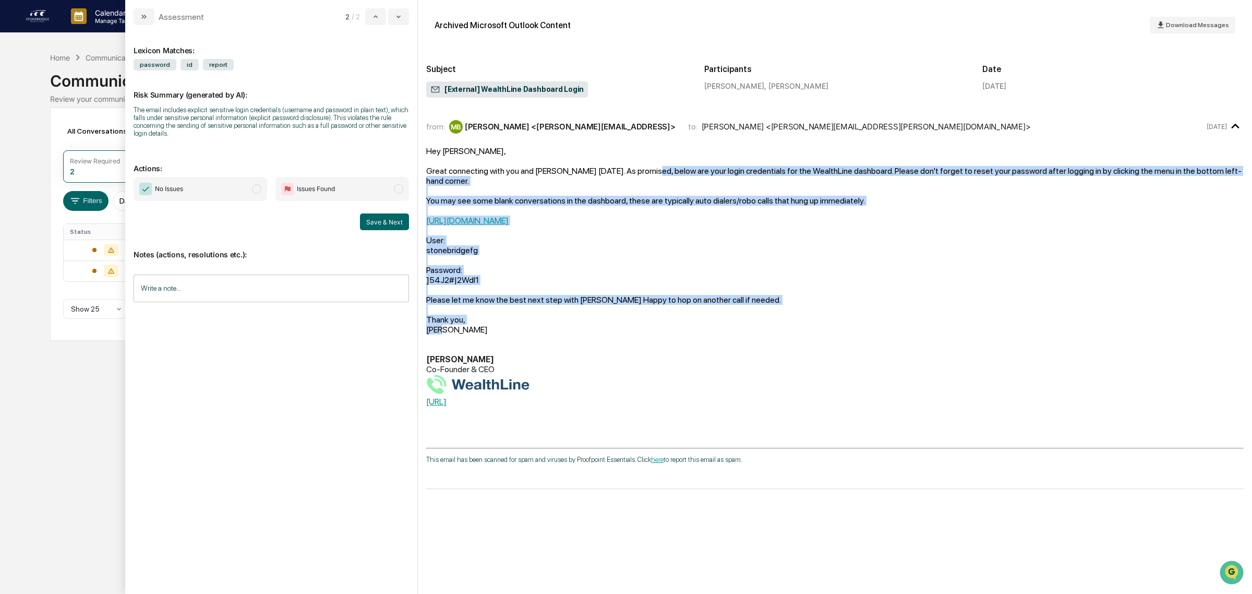
drag, startPoint x: 645, startPoint y: 165, endPoint x: 706, endPoint y: 321, distance: 166.8
click at [706, 321] on div "Hey [PERSON_NAME], Great connecting with you and [PERSON_NAME] [DATE]. As promi…" at bounding box center [834, 245] width 817 height 198
click at [706, 324] on div "[PERSON_NAME]" at bounding box center [834, 329] width 817 height 10
drag, startPoint x: 704, startPoint y: 336, endPoint x: 740, endPoint y: 162, distance: 178.3
click at [740, 162] on div "Hey [PERSON_NAME], Great connecting with you and [PERSON_NAME] [DATE]. As promi…" at bounding box center [834, 281] width 817 height 270
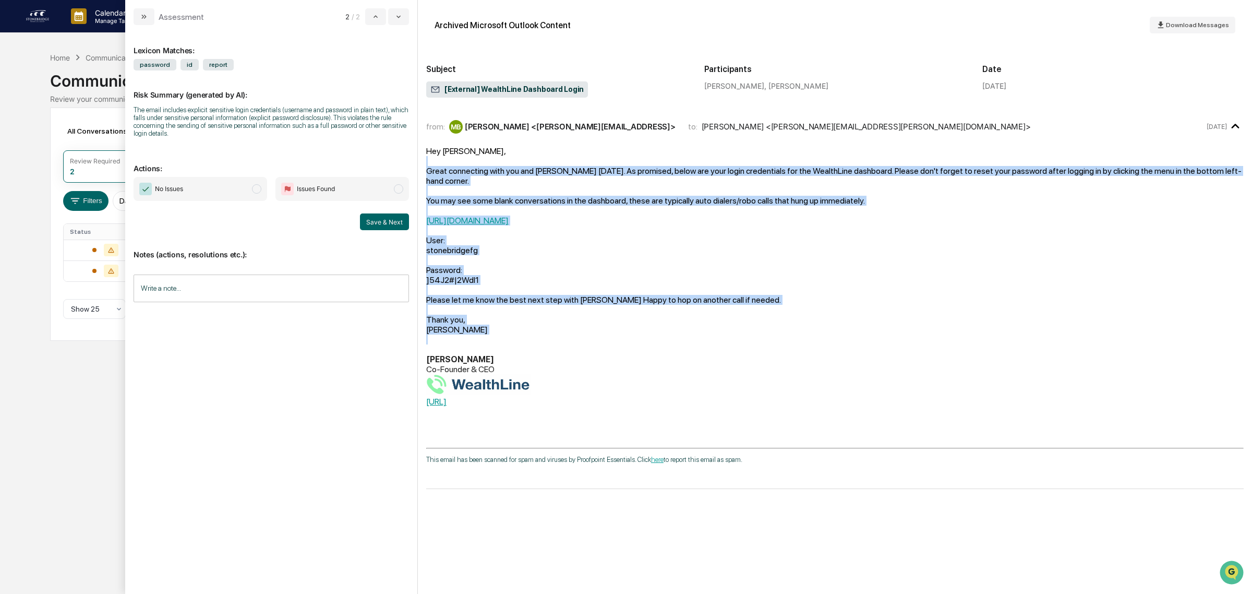
click at [708, 334] on div "modal" at bounding box center [834, 339] width 817 height 10
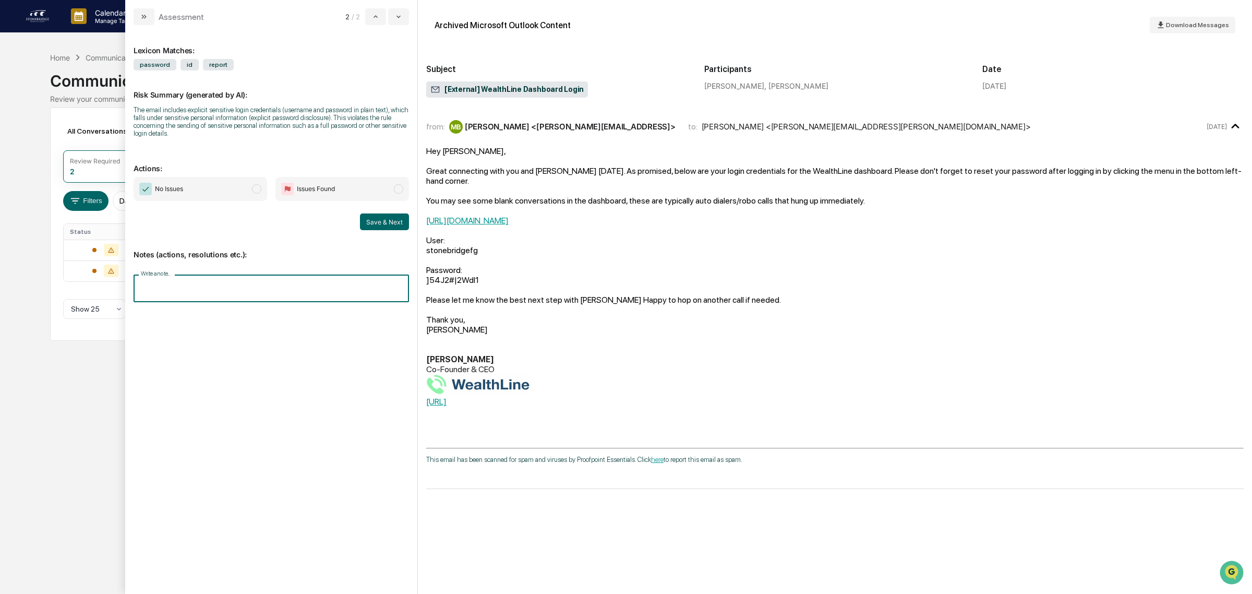
click at [268, 302] on input "Write a note..." at bounding box center [271, 288] width 275 height 28
click at [394, 377] on button "Save" at bounding box center [395, 374] width 28 height 17
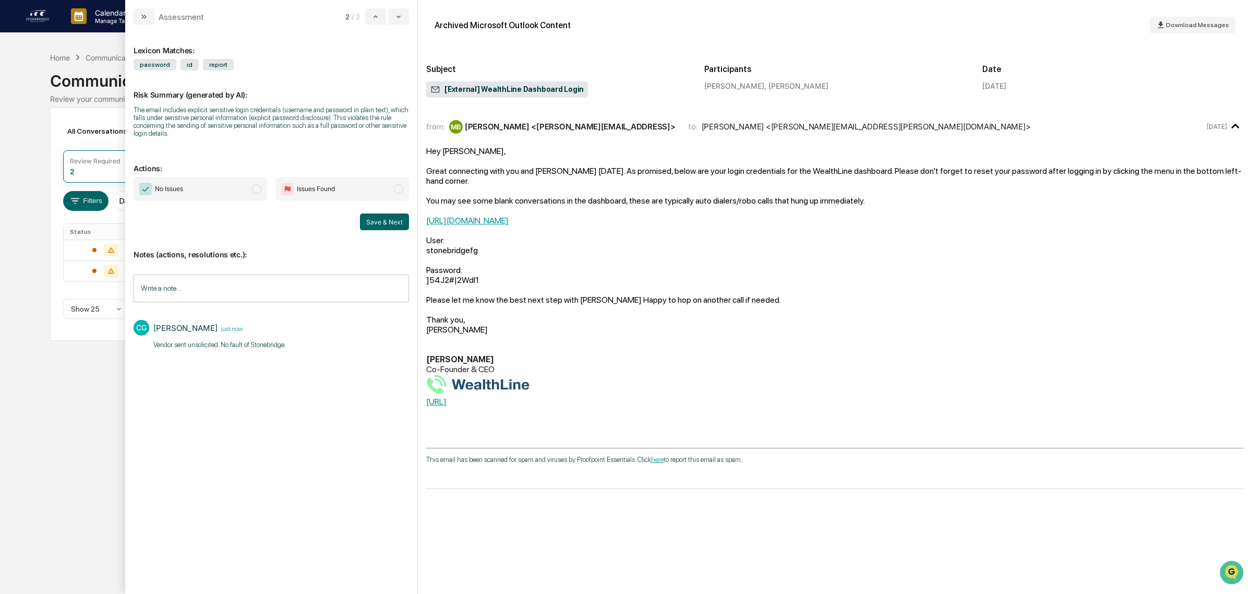
click at [243, 193] on span "No Issues" at bounding box center [201, 189] width 134 height 24
click at [29, 348] on div "Calendar Manage Tasks Reviews Approval Management Company People, Data, Setting…" at bounding box center [626, 297] width 1252 height 594
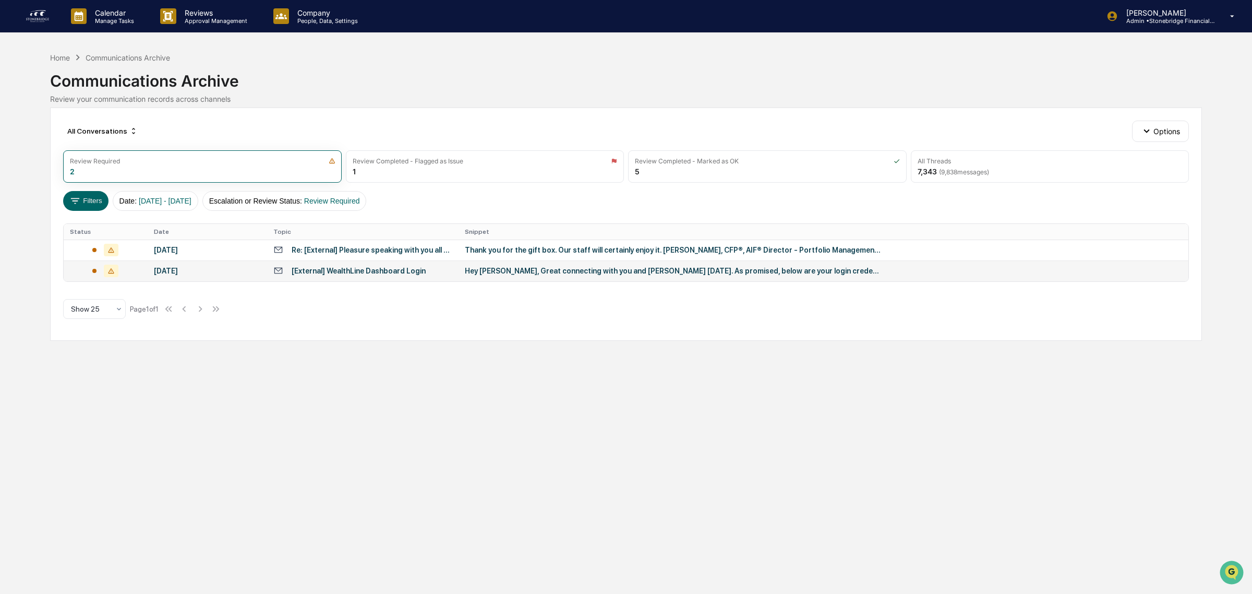
click at [360, 278] on td "[External] WealthLine Dashboard Login" at bounding box center [362, 270] width 191 height 21
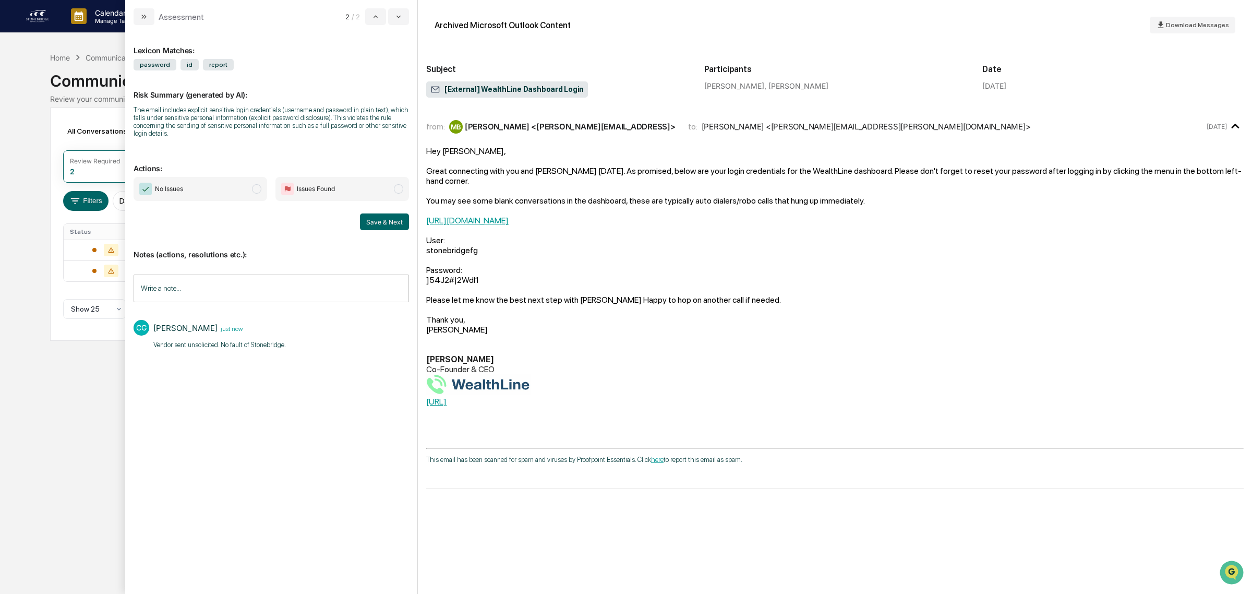
click at [223, 196] on span "No Issues" at bounding box center [201, 189] width 134 height 24
click at [389, 228] on button "Save & Next" at bounding box center [384, 221] width 49 height 17
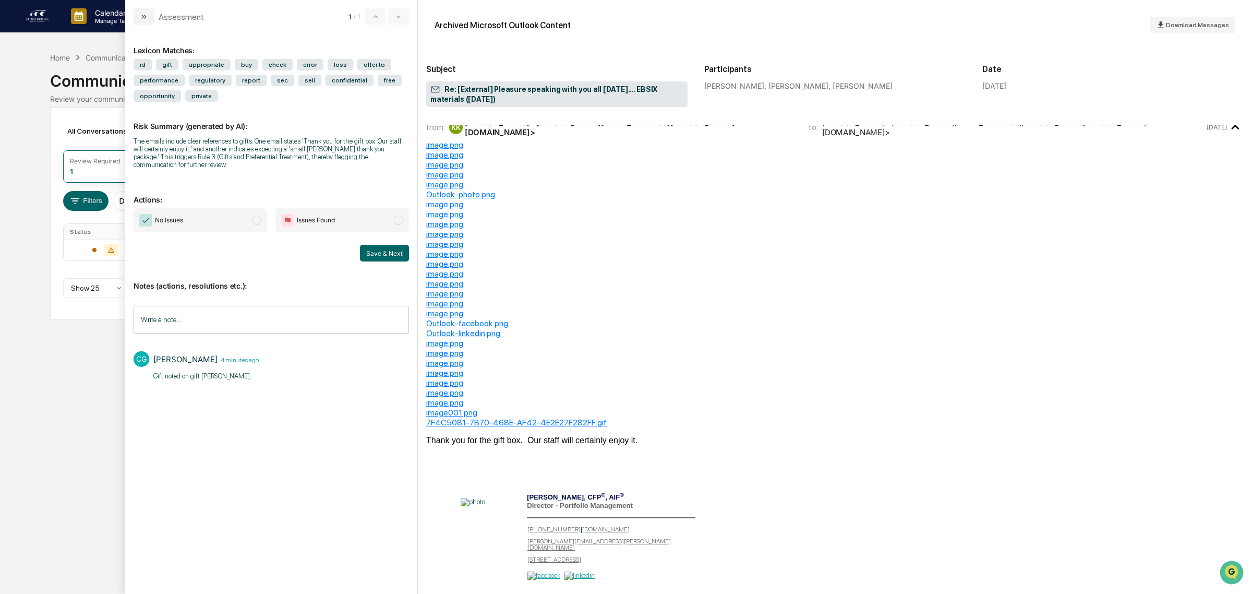
scroll to position [196, 0]
